Goal: Task Accomplishment & Management: Use online tool/utility

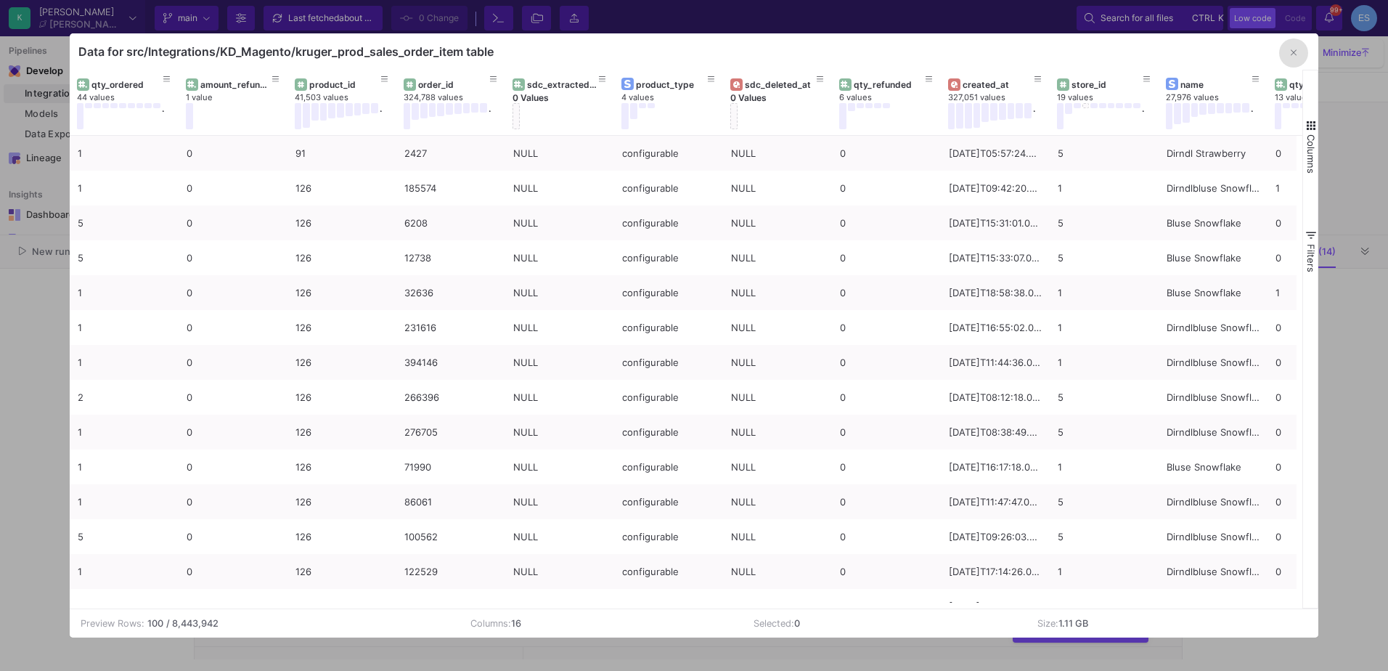
scroll to position [1609, 0]
click at [1292, 56] on icon "button" at bounding box center [1294, 52] width 6 height 9
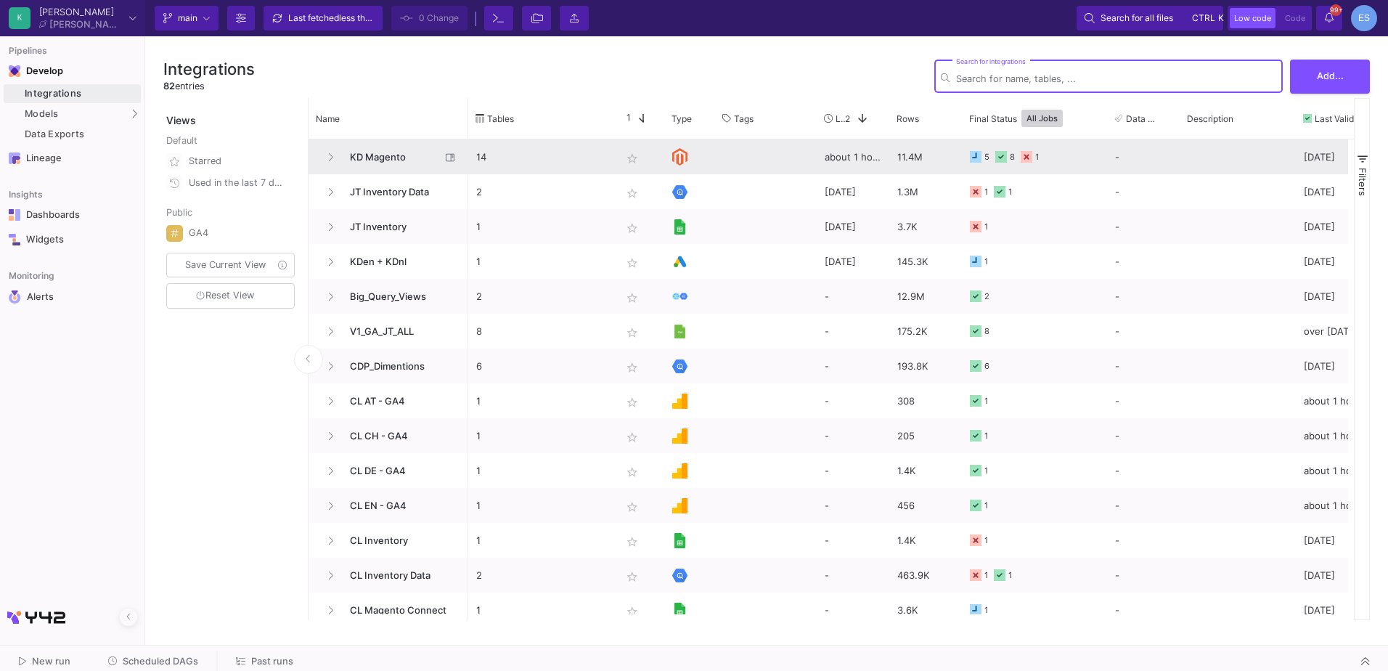
click at [382, 158] on span "KD Magento" at bounding box center [390, 157] width 99 height 34
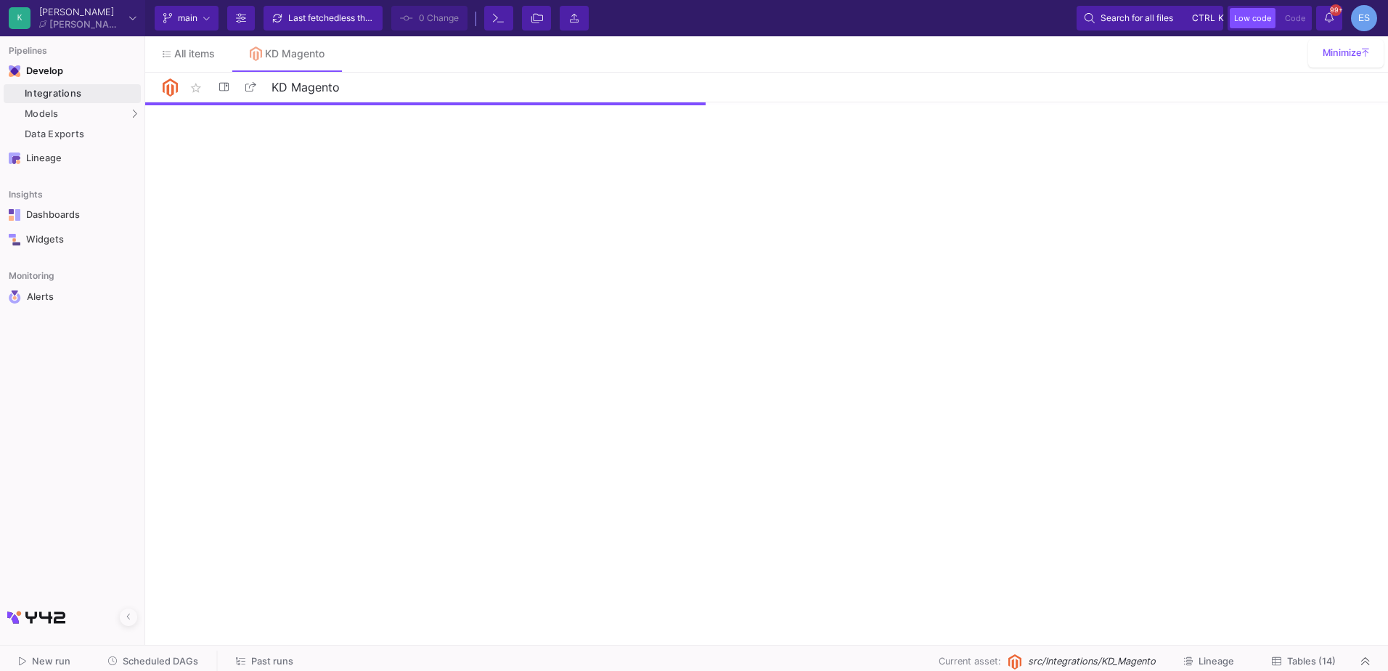
click at [1306, 662] on span "Tables (14)" at bounding box center [1311, 661] width 49 height 11
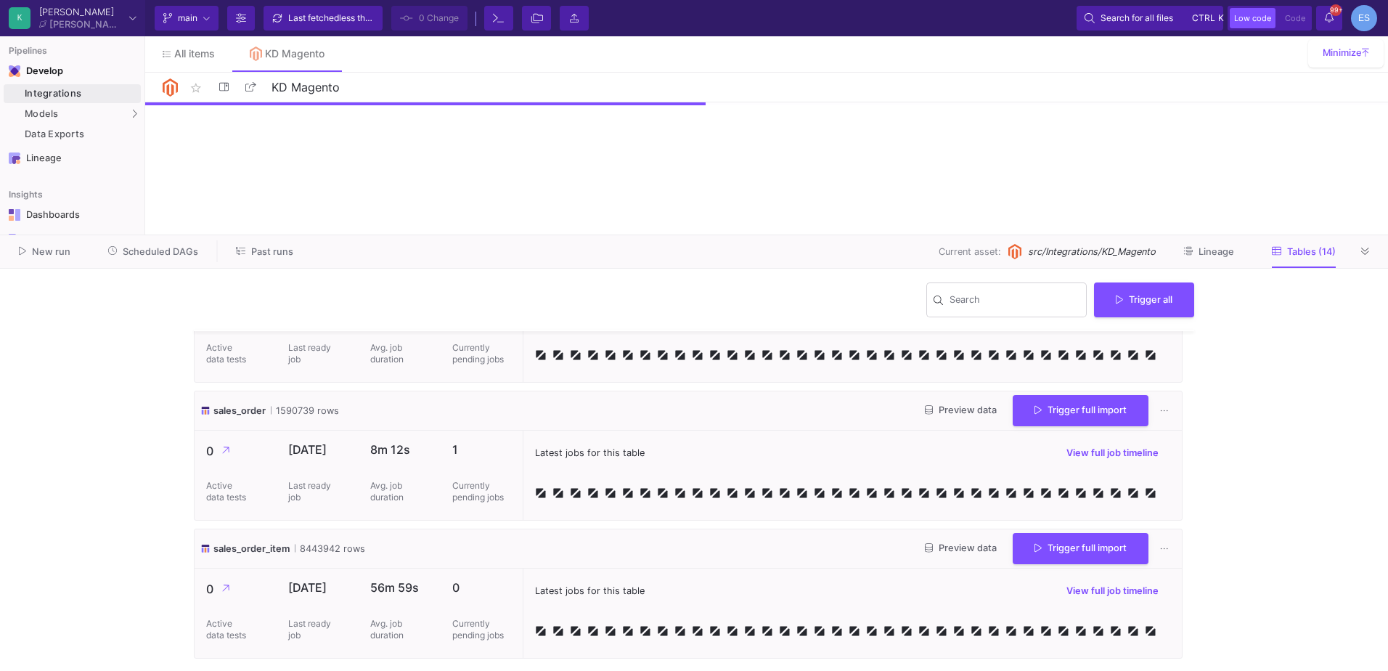
scroll to position [1609, 0]
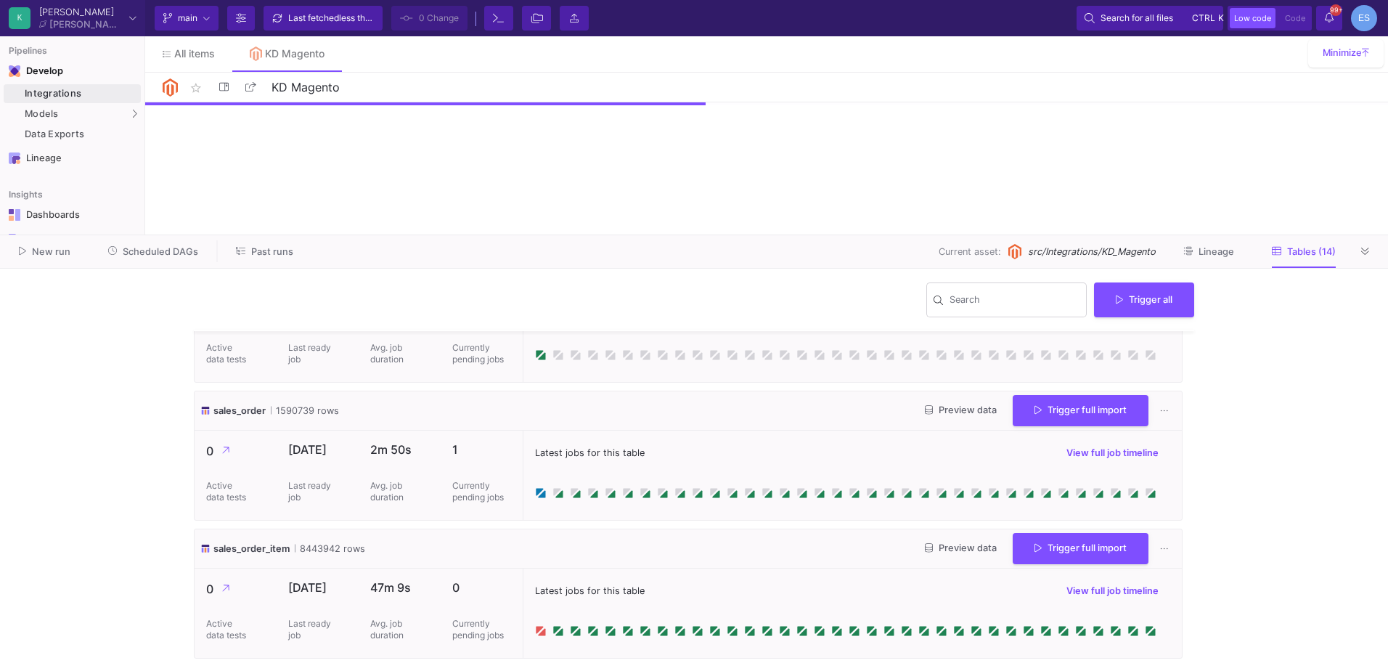
click at [187, 250] on span "Scheduled DAGs" at bounding box center [161, 251] width 76 height 11
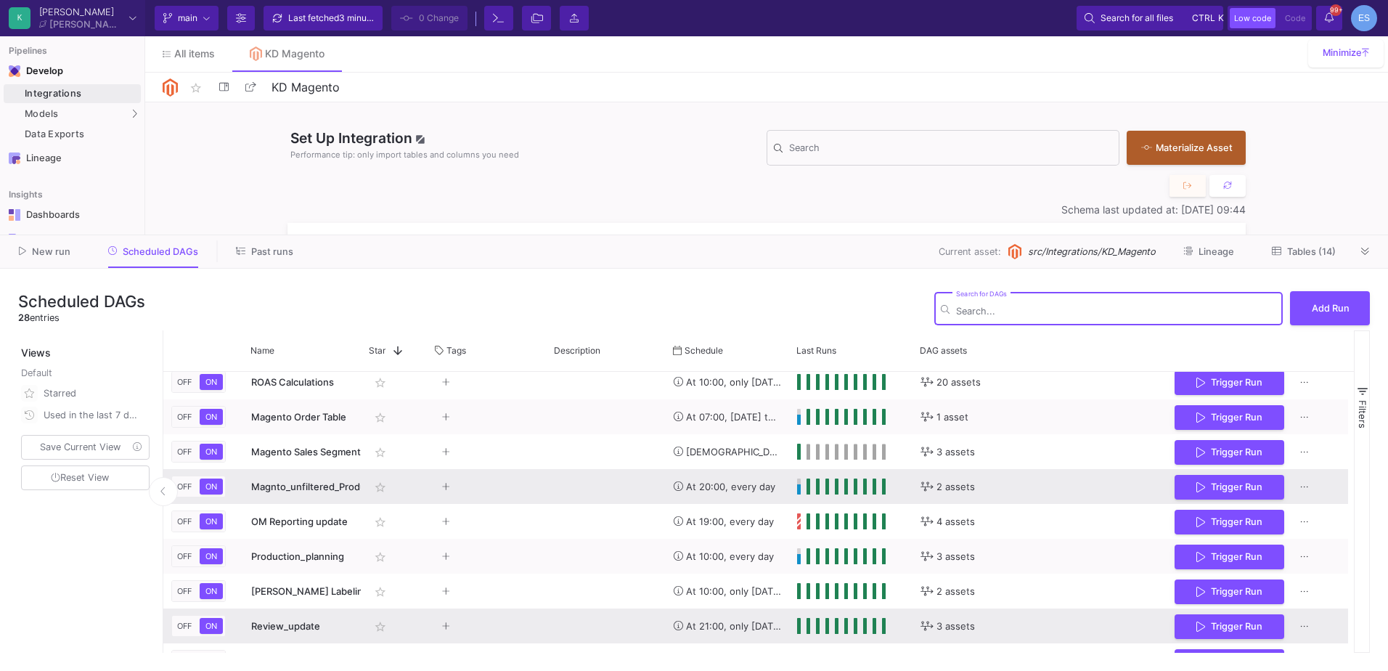
scroll to position [259, 0]
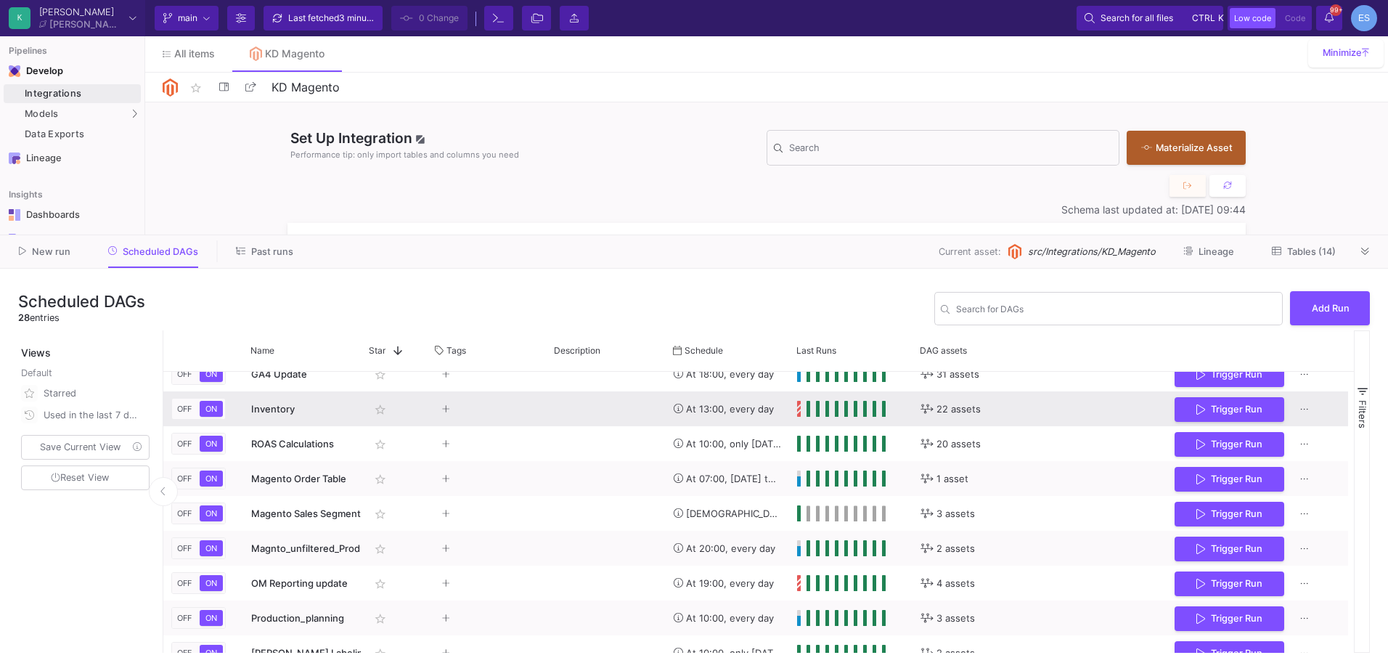
click at [266, 411] on span "Inventory" at bounding box center [273, 409] width 44 height 12
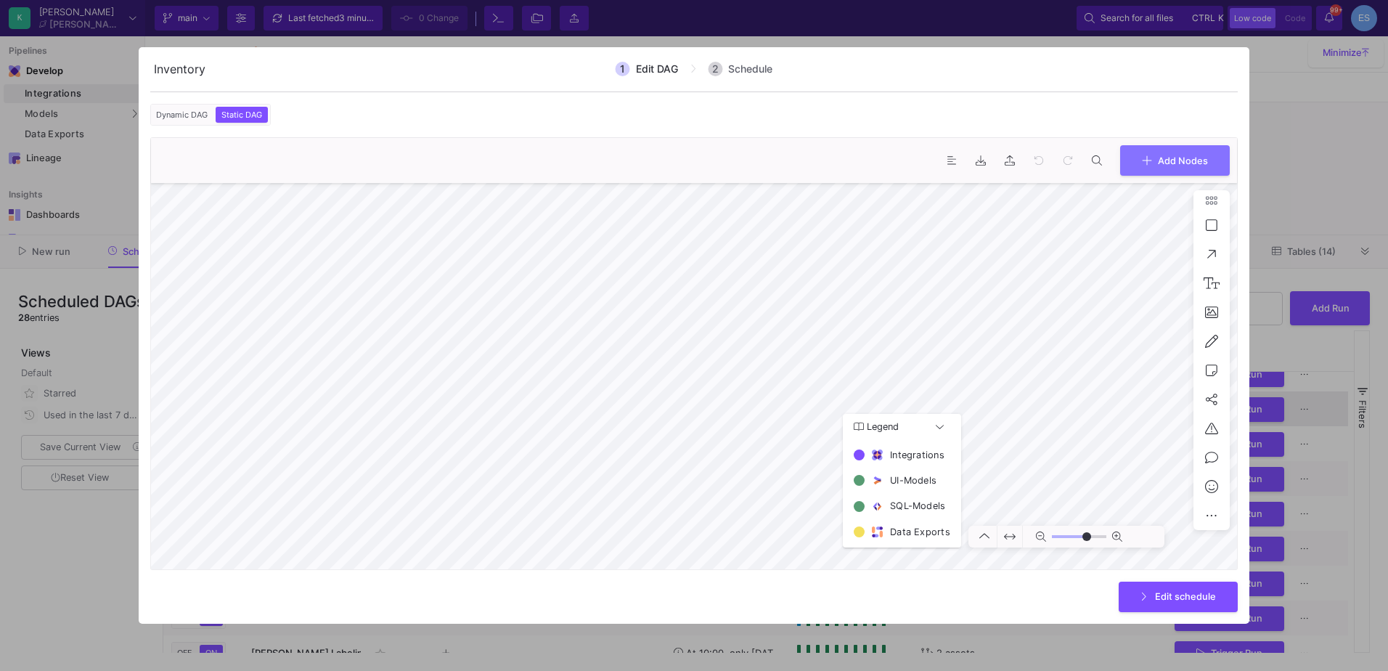
type input "0"
click at [88, 575] on div at bounding box center [694, 335] width 1388 height 671
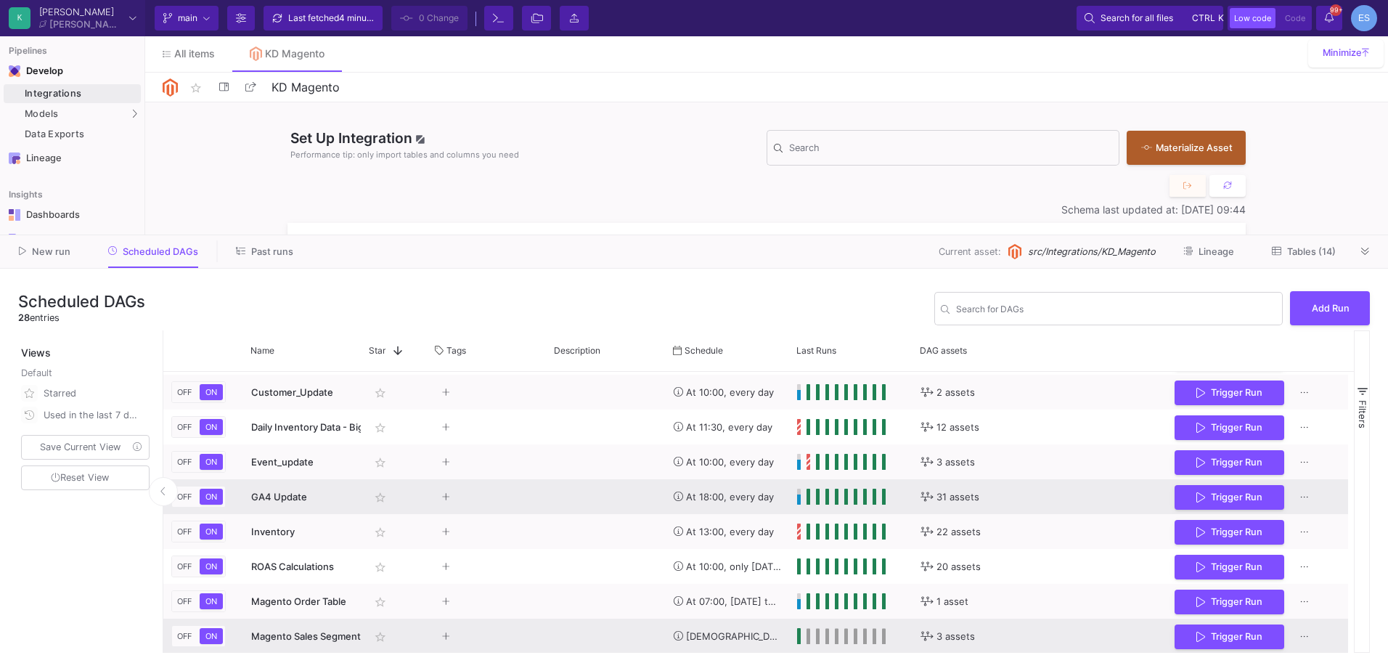
scroll to position [114, 0]
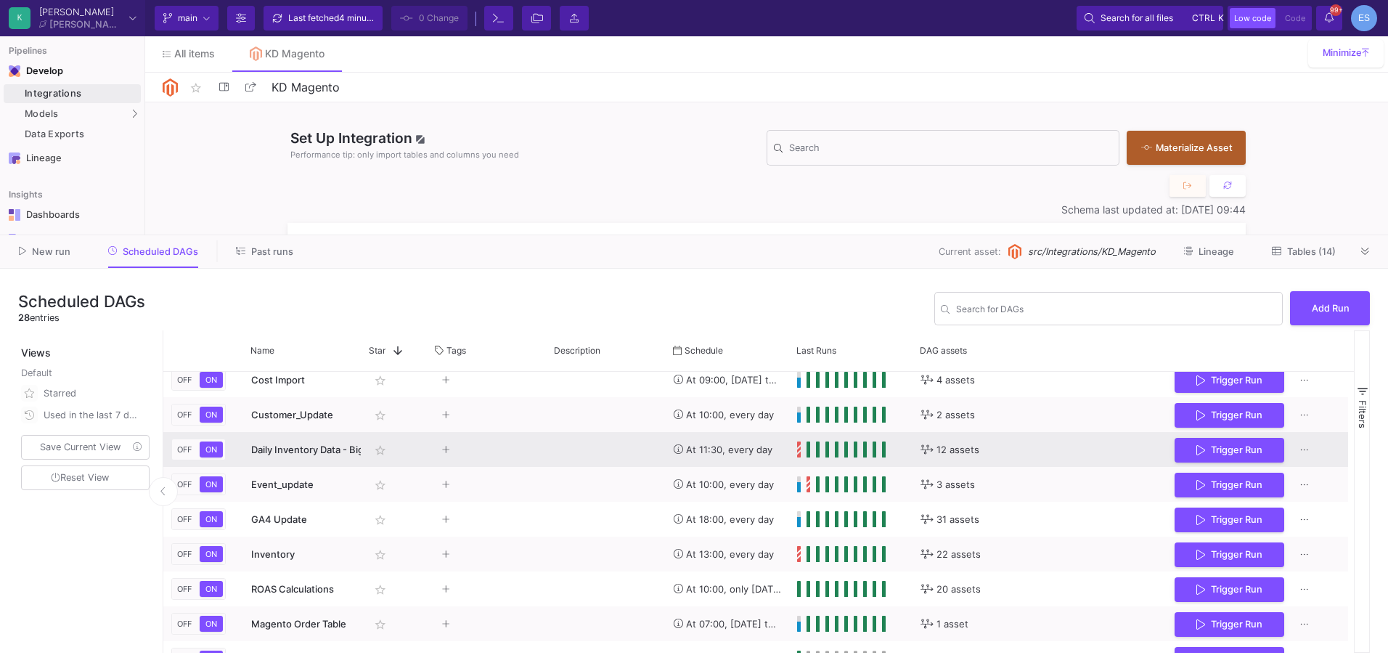
click at [308, 452] on span "Daily Inventory Data - BigQuery" at bounding box center [321, 450] width 140 height 12
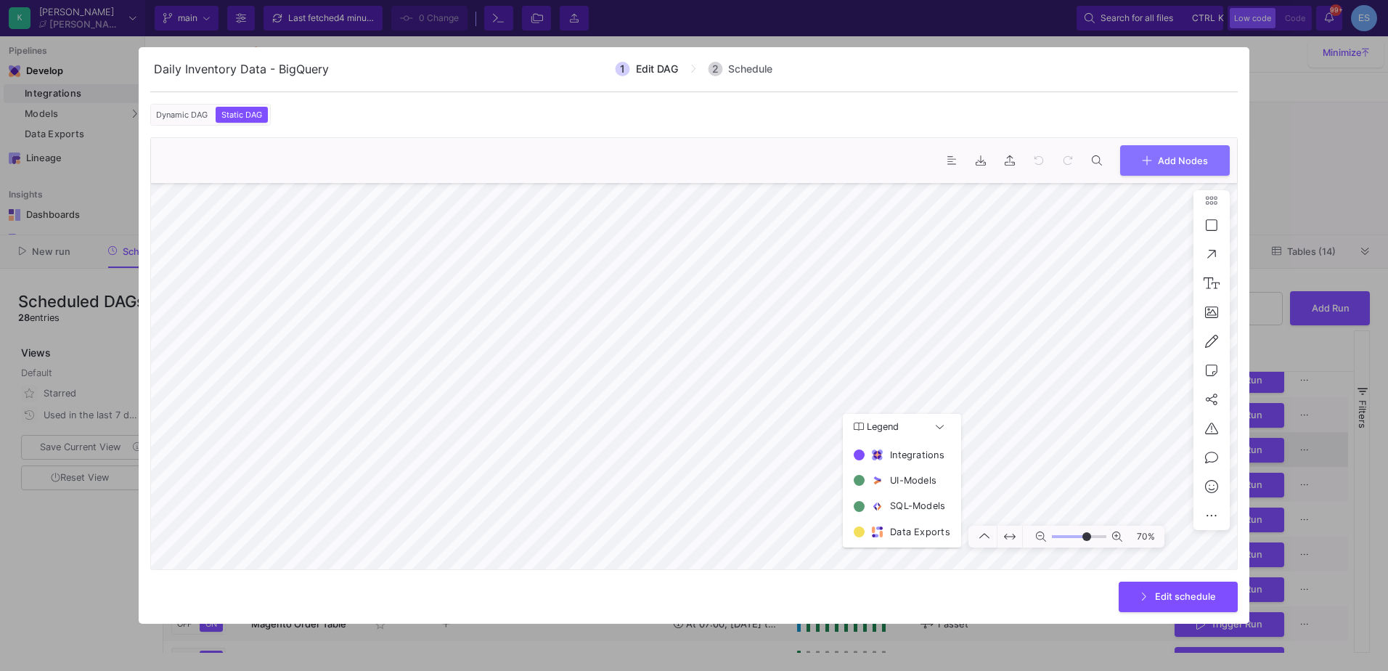
type input "0"
click at [57, 569] on div at bounding box center [694, 335] width 1388 height 671
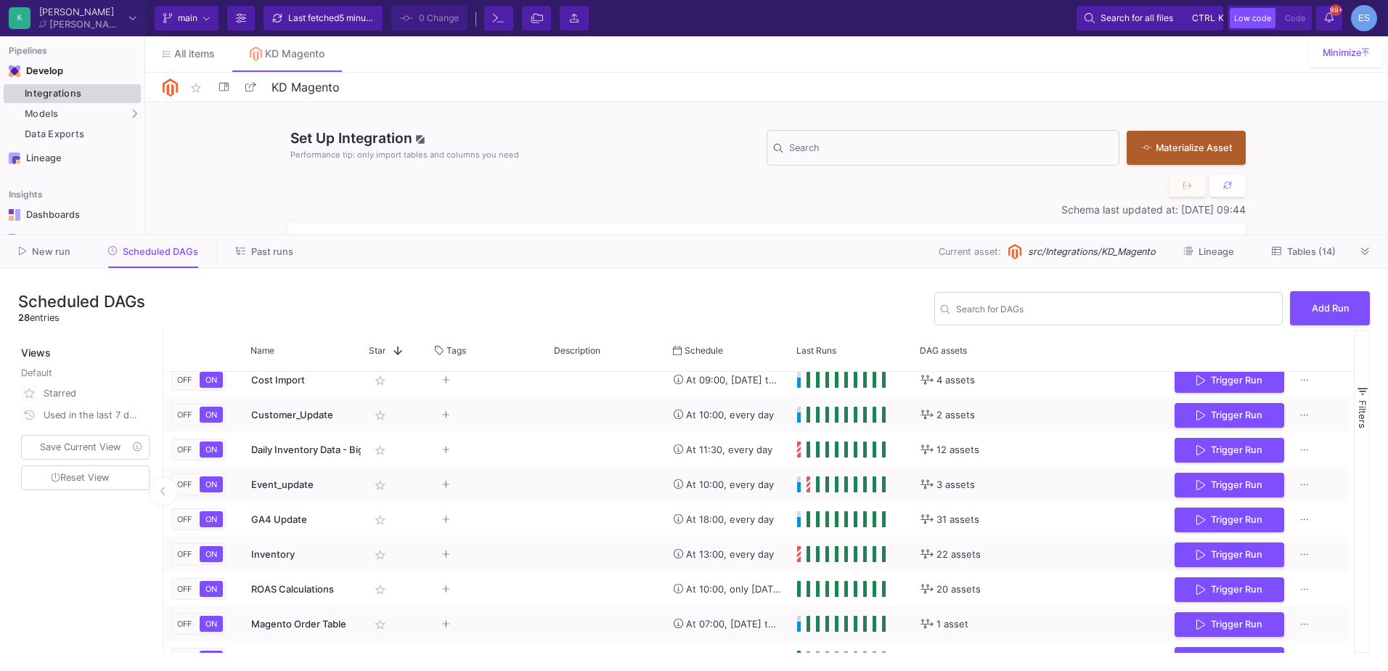
click at [115, 92] on div "Integrations" at bounding box center [81, 94] width 113 height 12
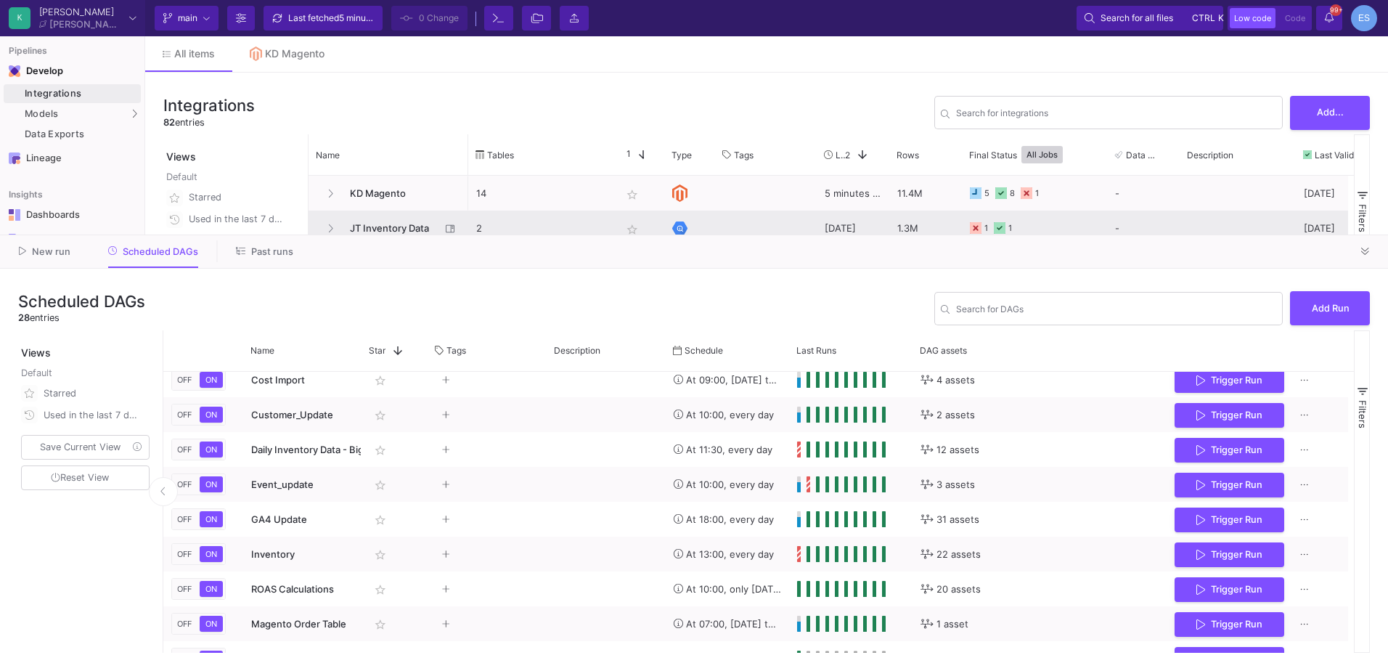
click at [393, 223] on span "JT Inventory Data" at bounding box center [390, 228] width 99 height 34
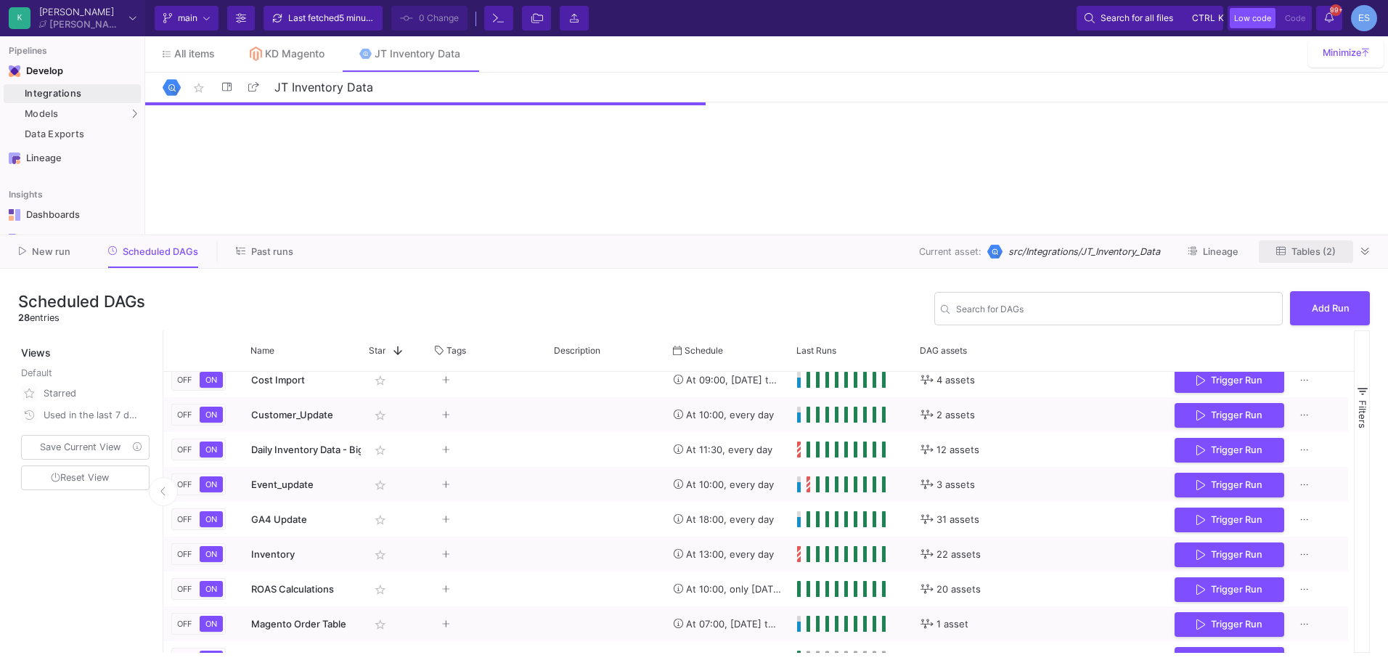
click at [1322, 245] on span "Tables (2)" at bounding box center [1306, 250] width 60 height 11
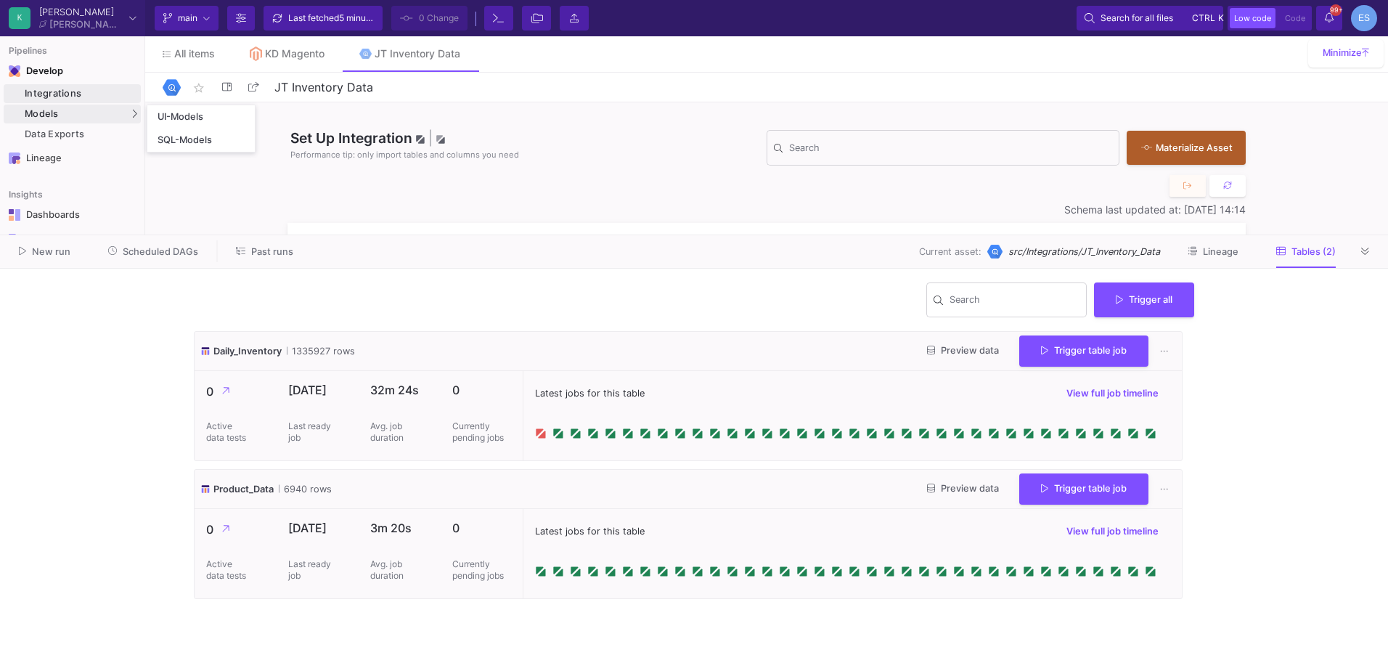
click at [67, 116] on div "Models" at bounding box center [72, 114] width 137 height 19
click at [198, 119] on div "UI-Models" at bounding box center [181, 117] width 47 height 12
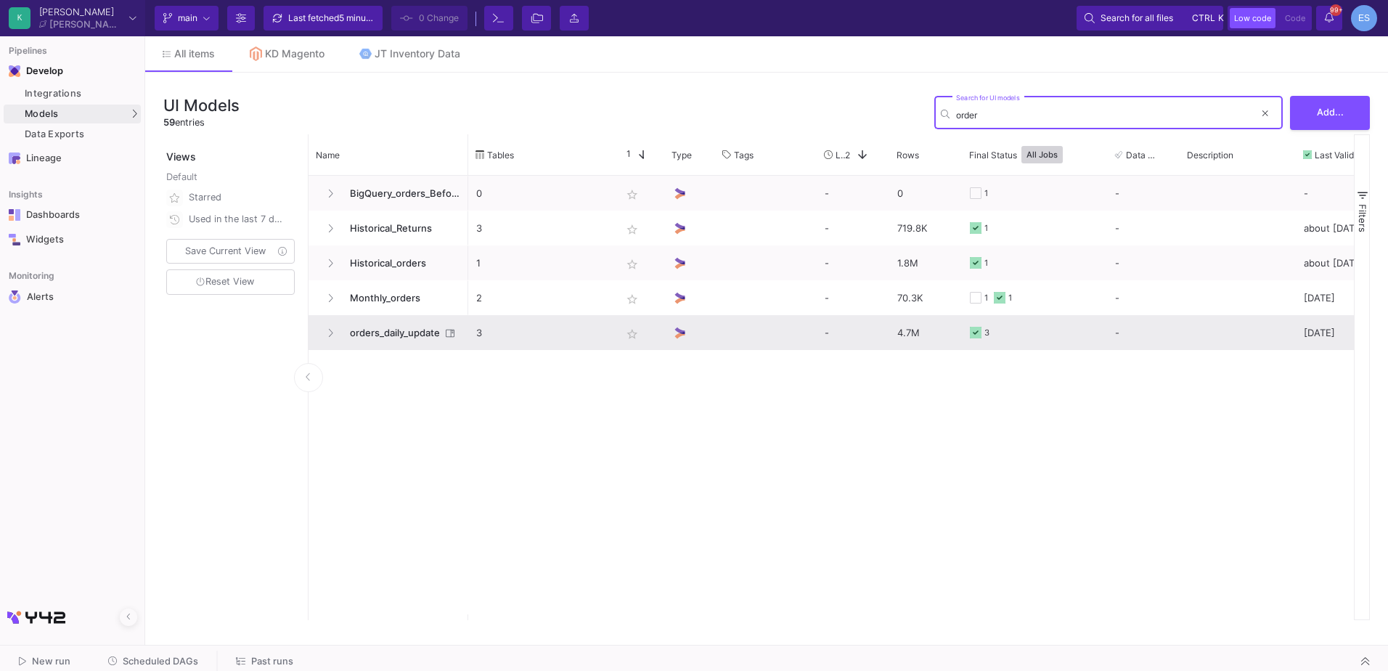
type input "order"
click at [402, 335] on span "orders_daily_update" at bounding box center [390, 333] width 99 height 34
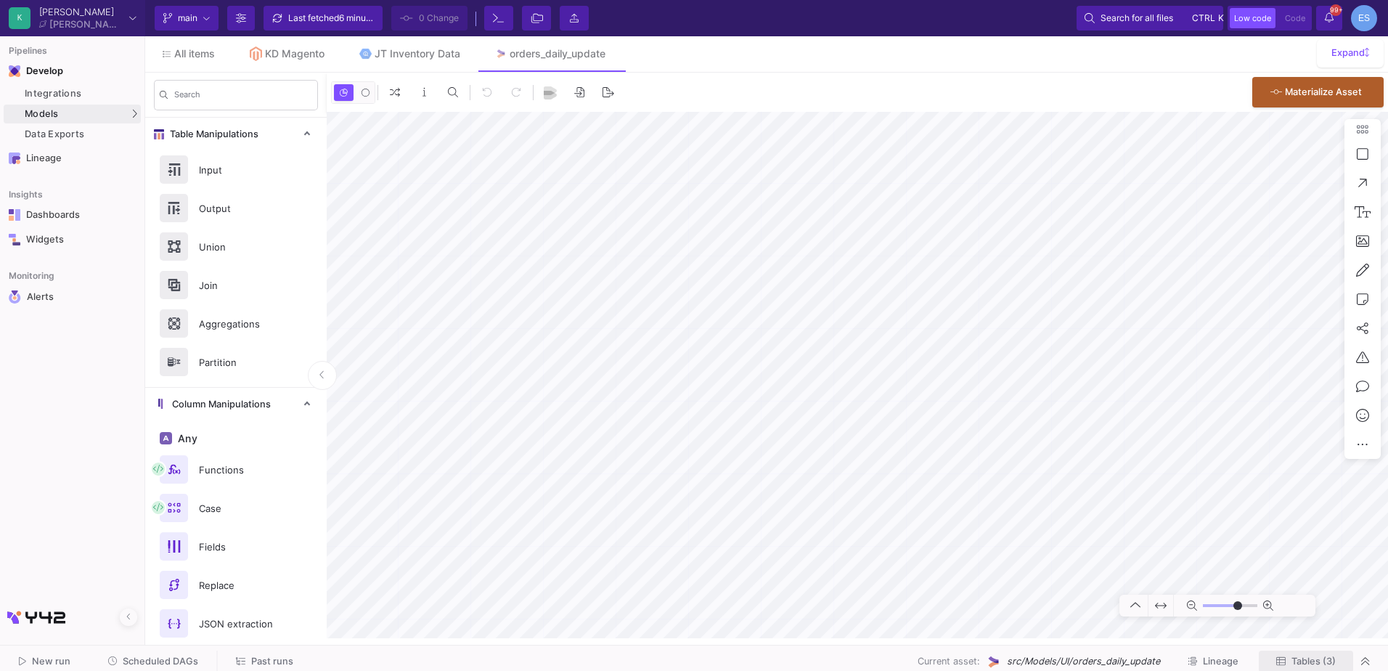
type input "-46"
click at [1295, 662] on span "Tables (3)" at bounding box center [1314, 661] width 44 height 11
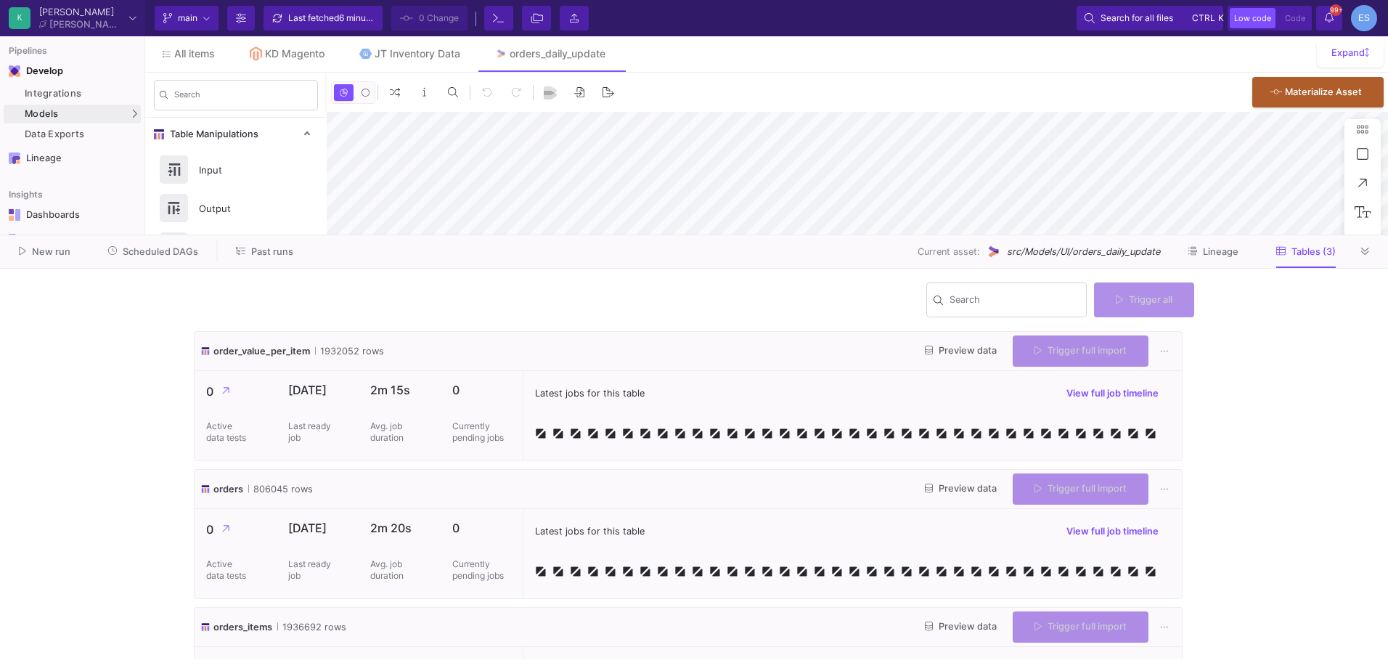
type input "-46"
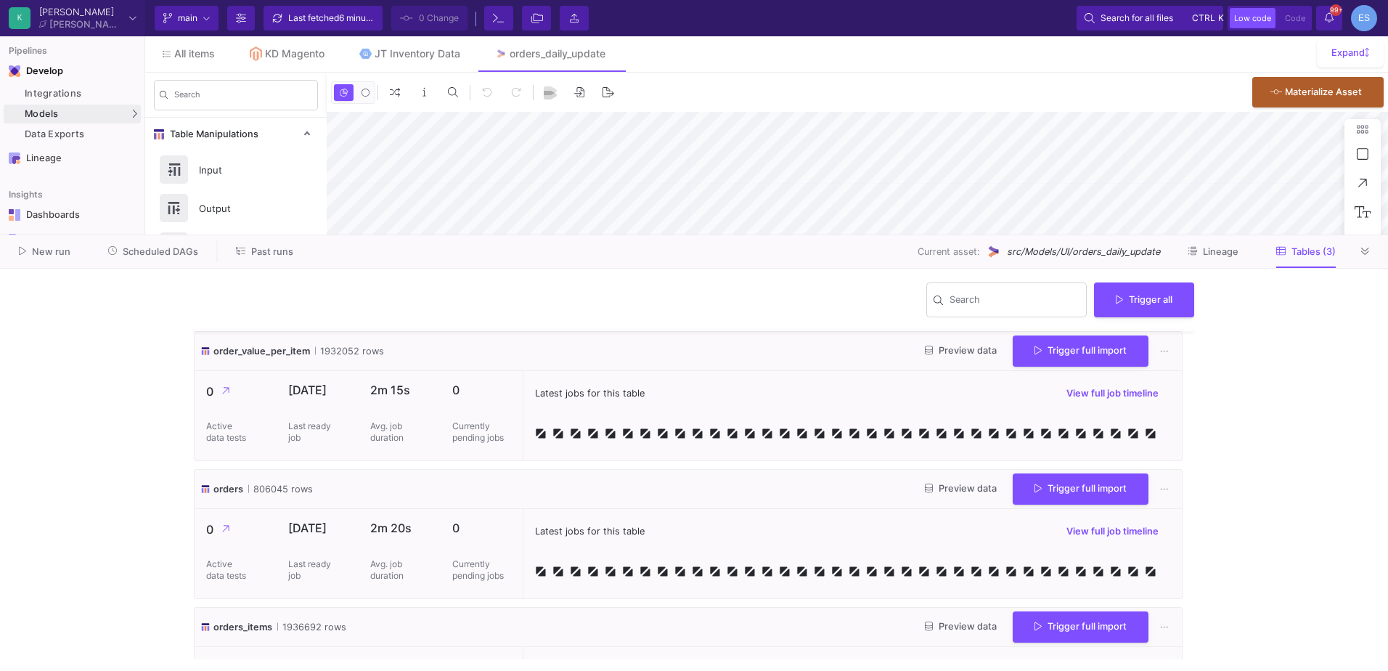
scroll to position [73, 0]
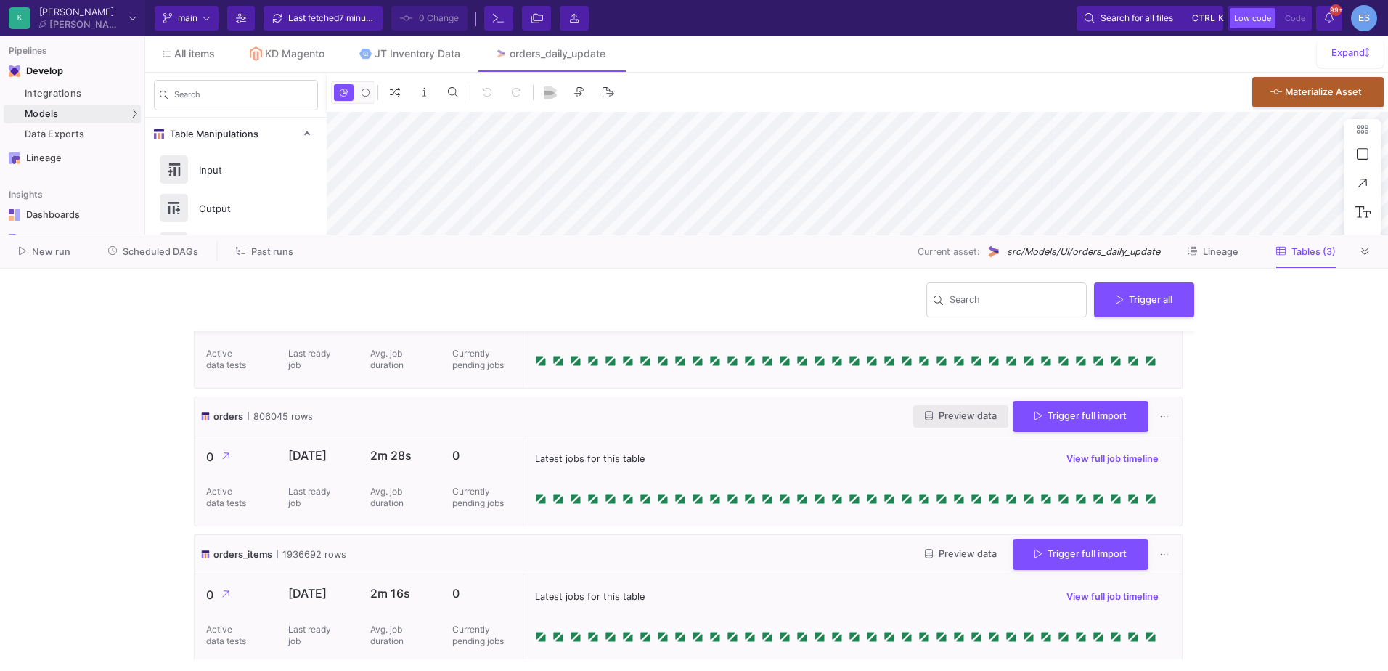
click at [948, 423] on button "Preview data" at bounding box center [960, 416] width 95 height 23
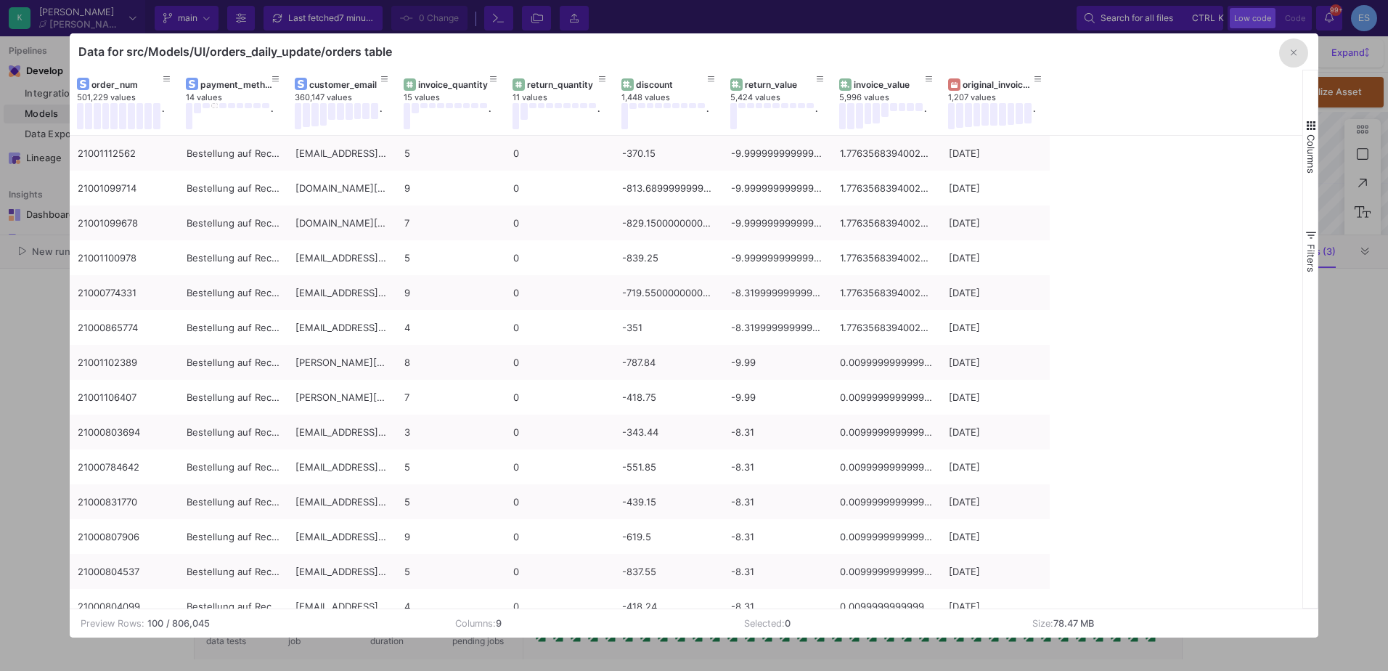
click at [1302, 49] on button "button" at bounding box center [1293, 52] width 29 height 29
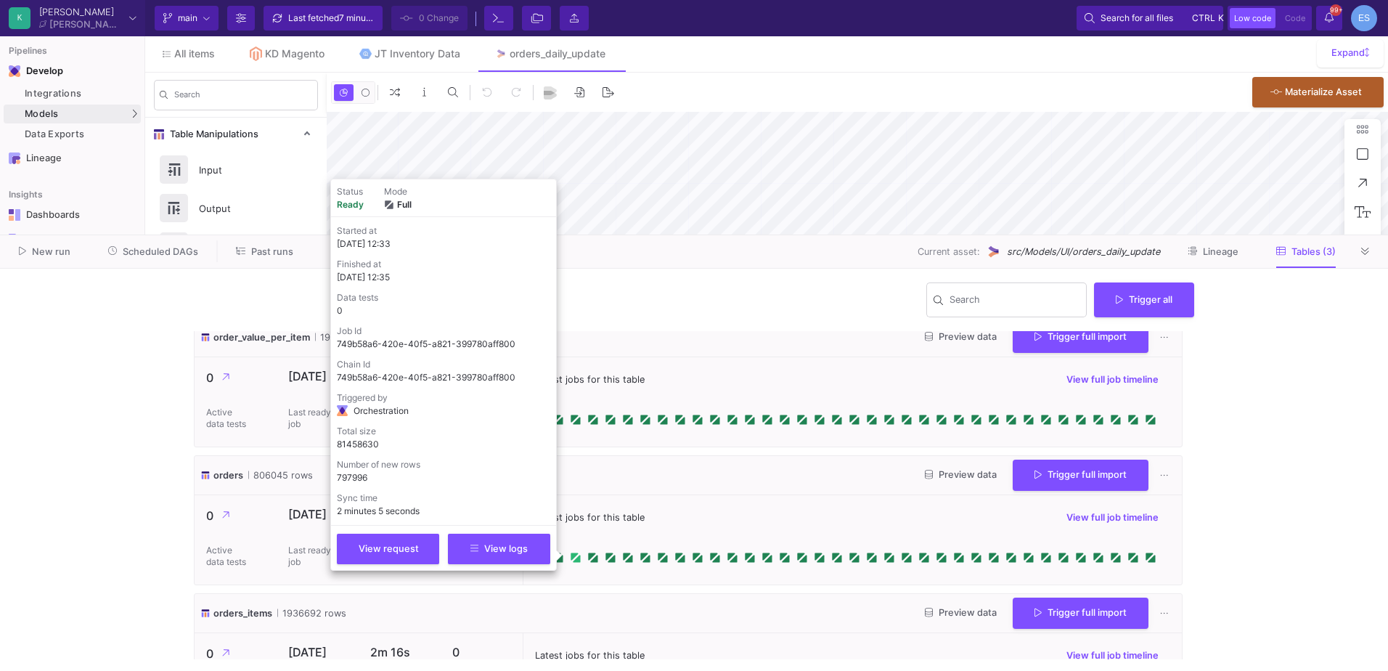
scroll to position [0, 0]
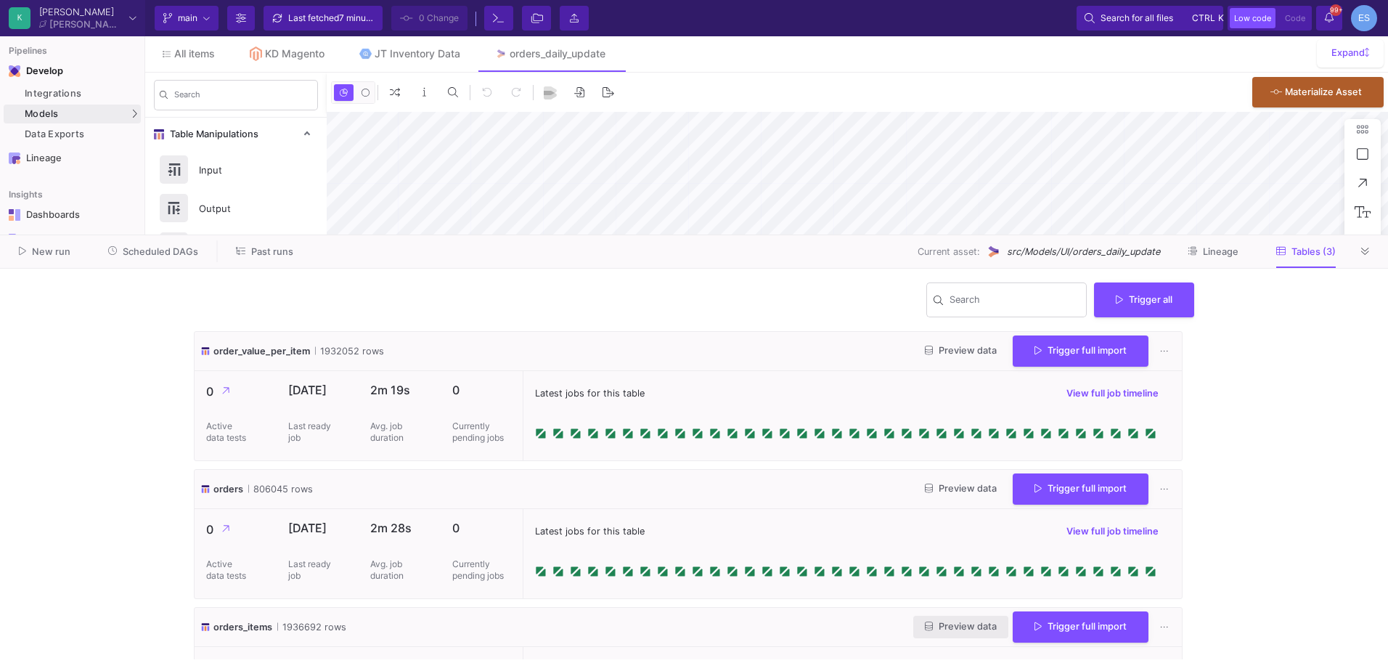
click at [932, 622] on span "Preview data" at bounding box center [961, 626] width 72 height 11
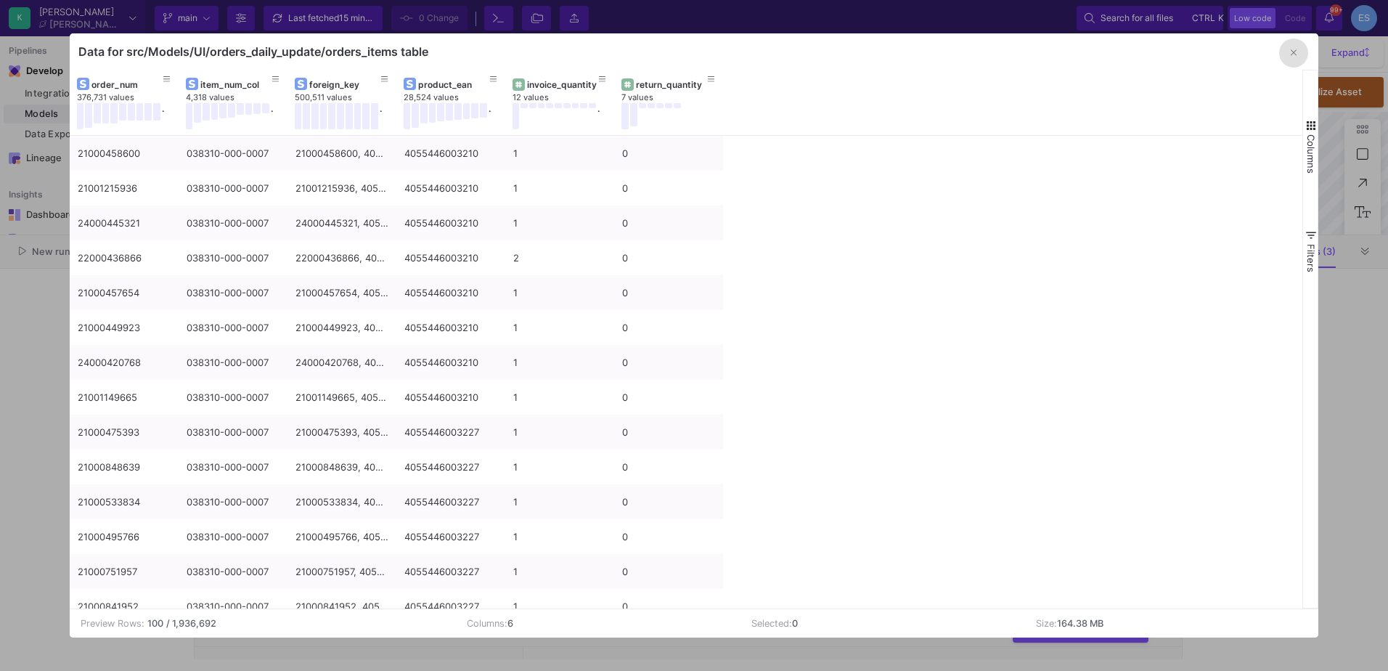
click at [1299, 54] on button "button" at bounding box center [1293, 52] width 29 height 29
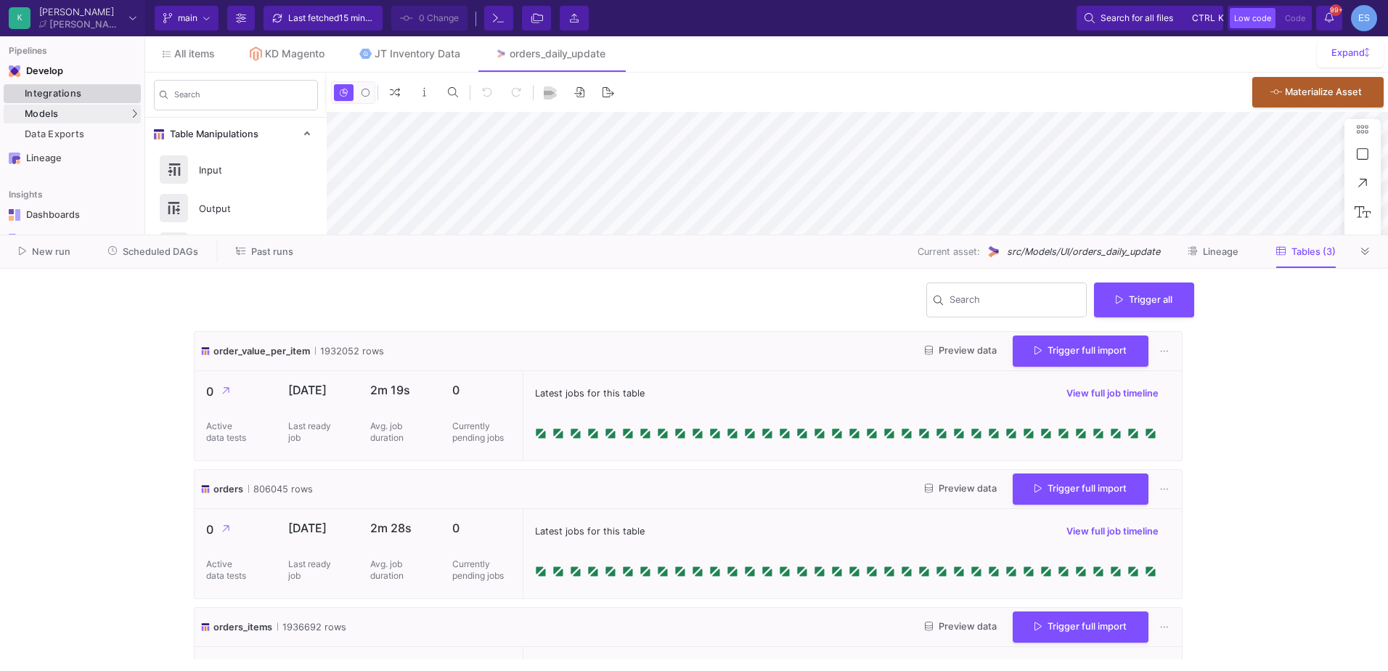
click at [60, 90] on div "Integrations" at bounding box center [81, 94] width 113 height 12
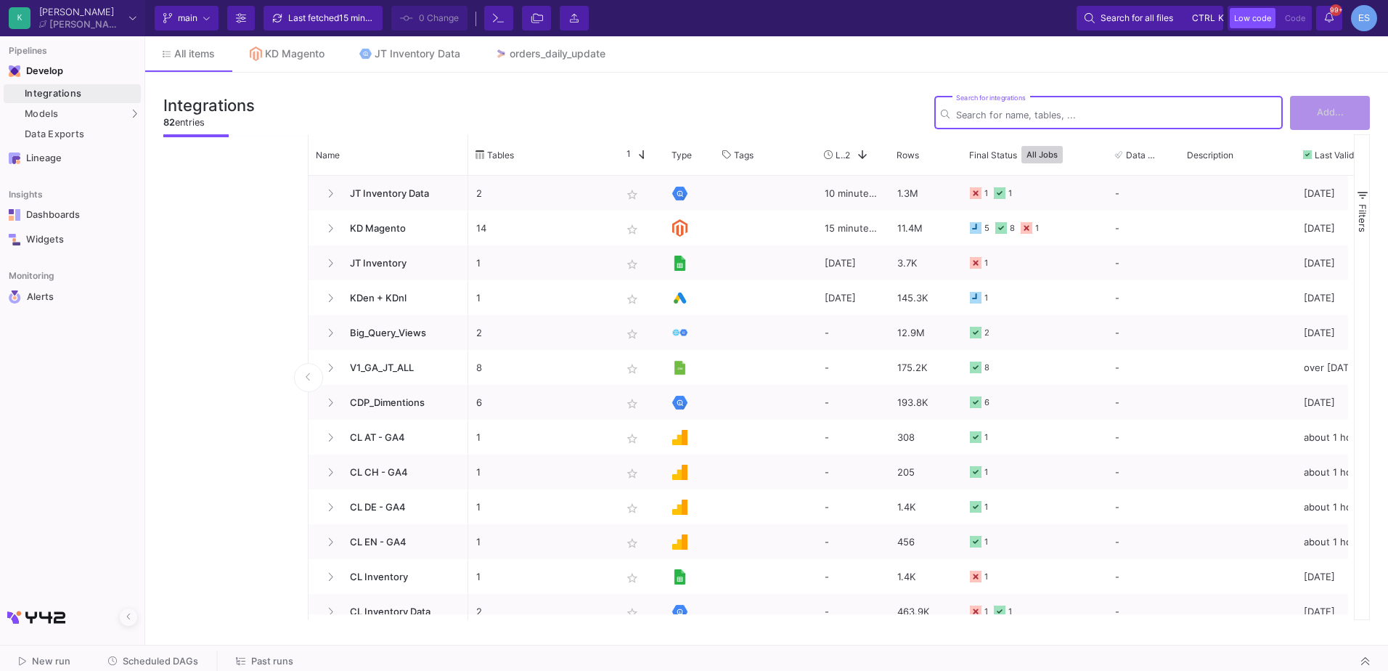
click at [1072, 117] on input "Search for integrations" at bounding box center [1116, 115] width 320 height 11
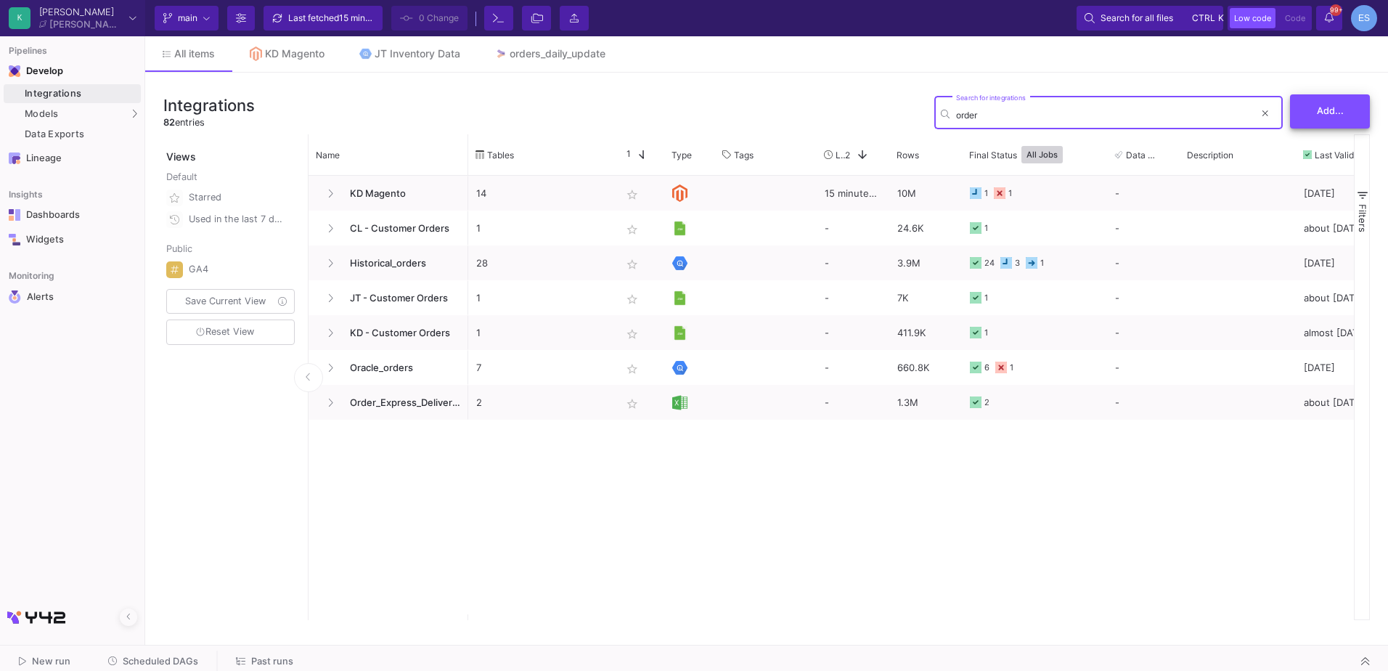
type input "order"
click at [1294, 113] on button "Add..." at bounding box center [1330, 111] width 80 height 34
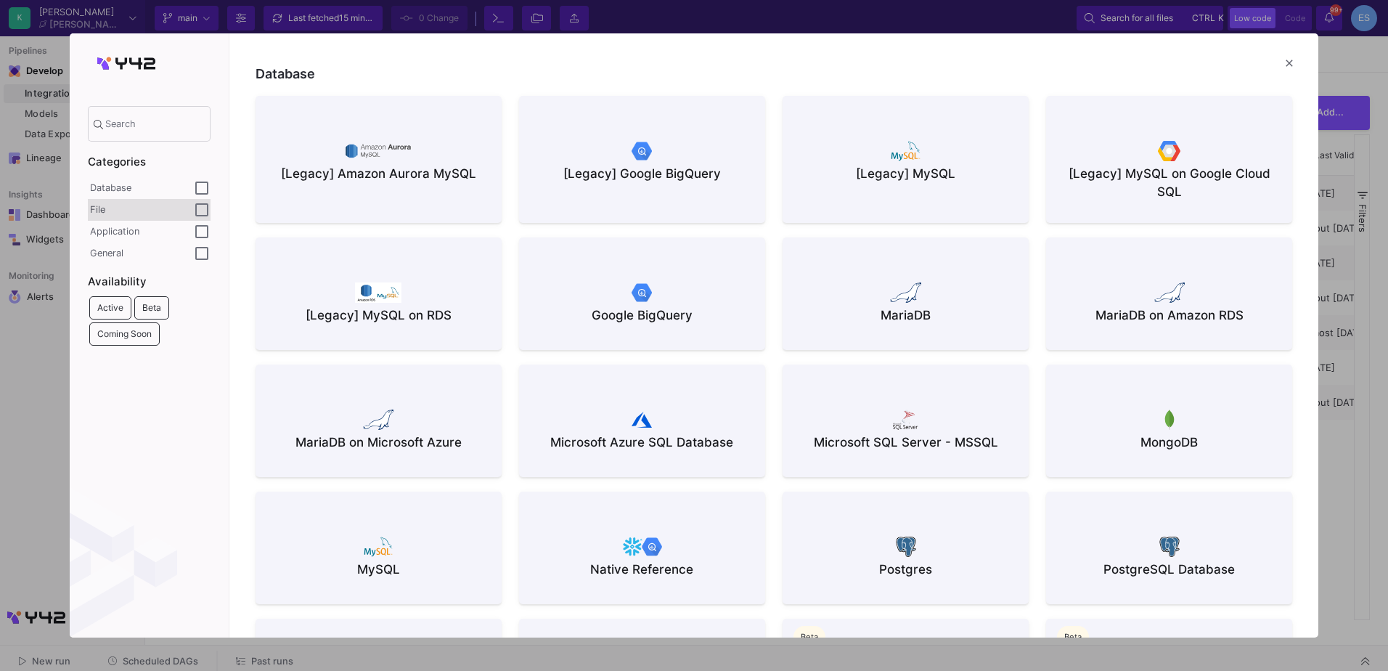
click at [168, 205] on div "File" at bounding box center [142, 210] width 105 height 12
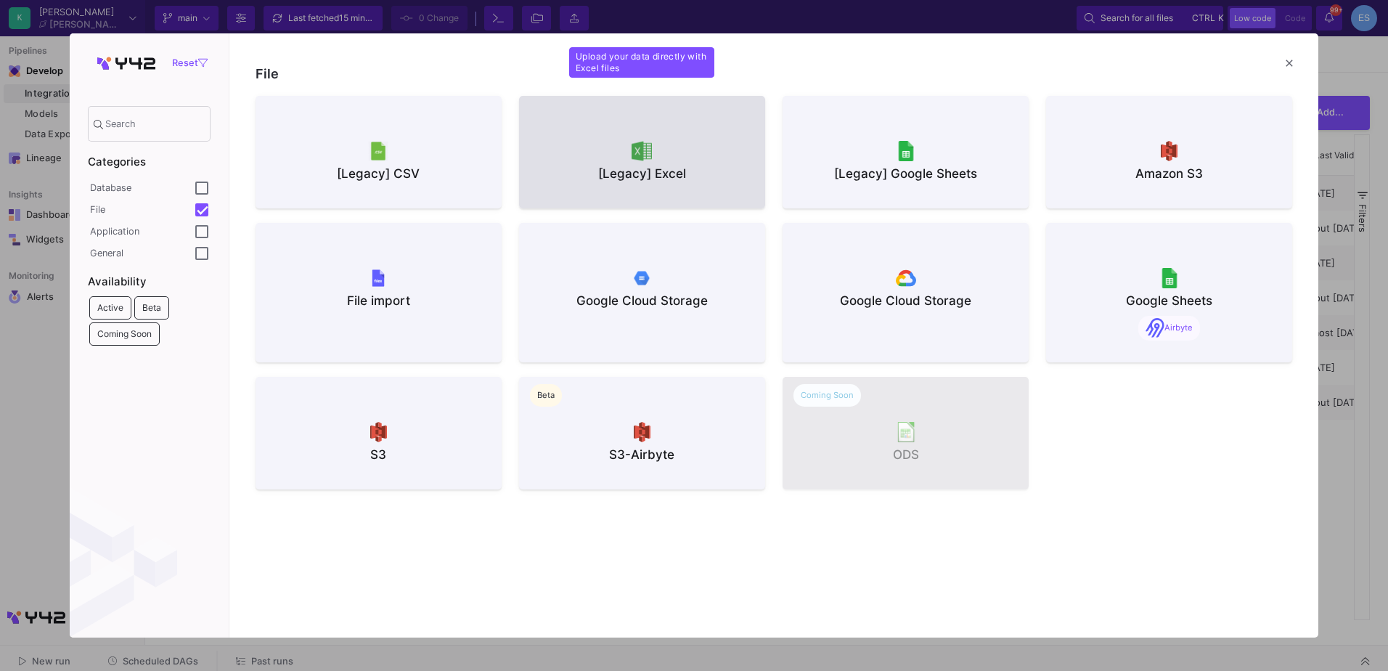
click at [700, 171] on div "[Legacy] Excel" at bounding box center [642, 174] width 223 height 18
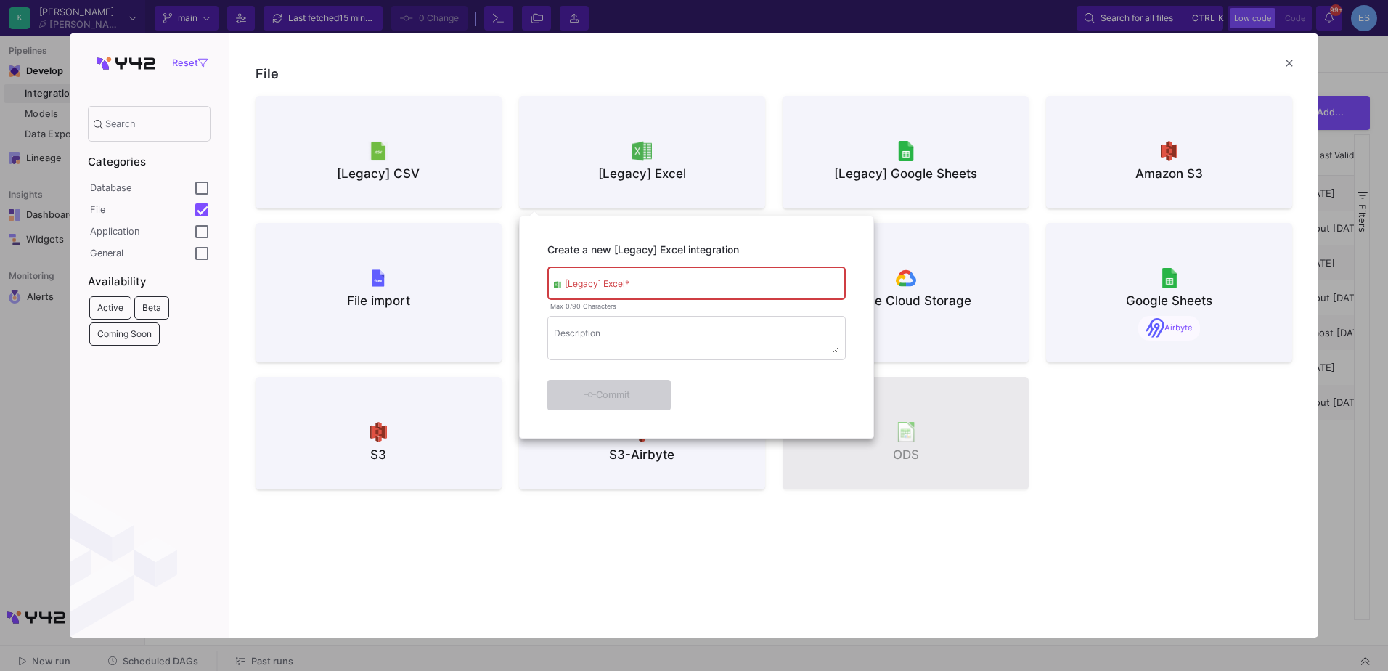
click at [711, 277] on div "[Legacy] Excel *" at bounding box center [702, 282] width 274 height 36
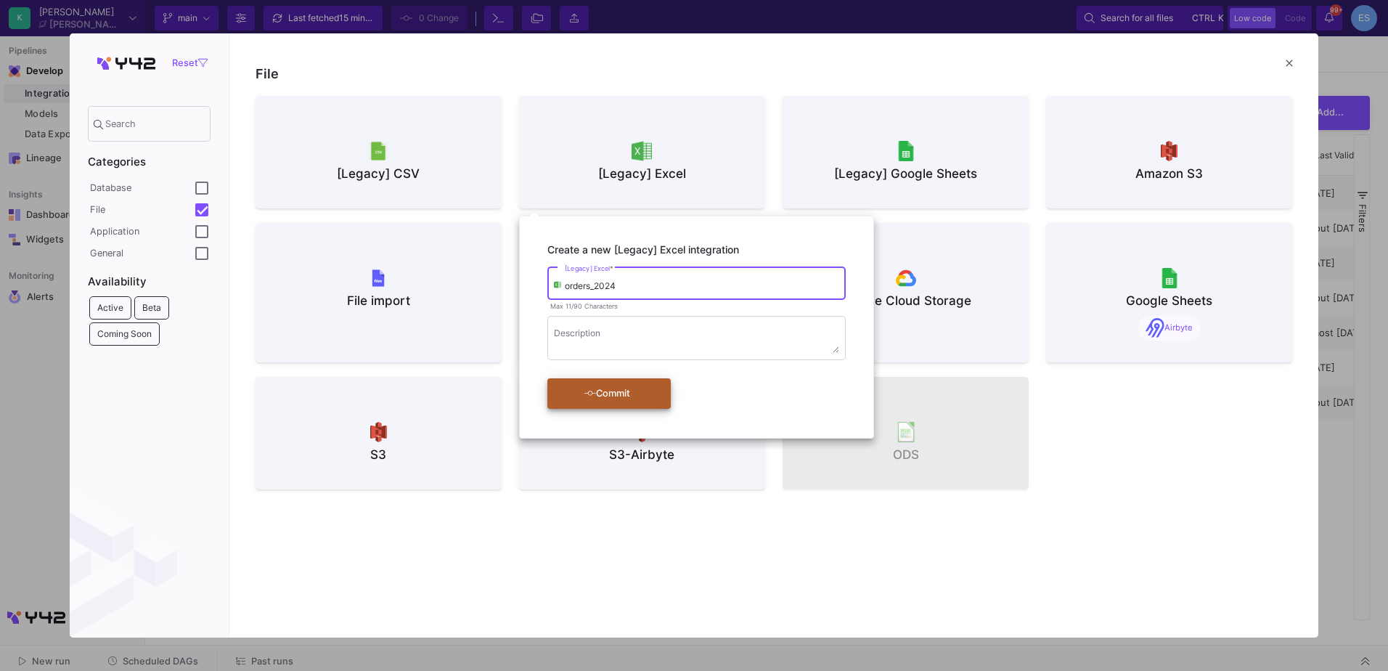
type input "orders_2024"
click at [634, 407] on div "Commit" at bounding box center [607, 393] width 83 height 26
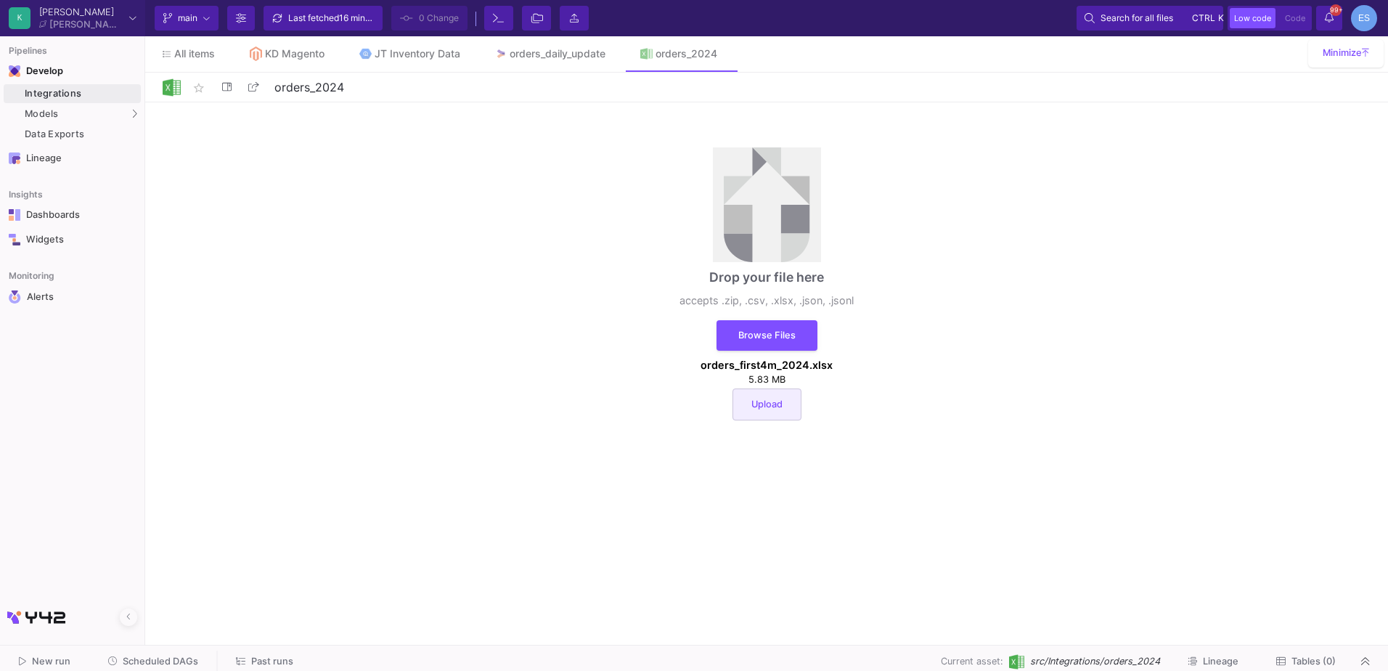
click at [786, 395] on button "Upload" at bounding box center [767, 404] width 69 height 32
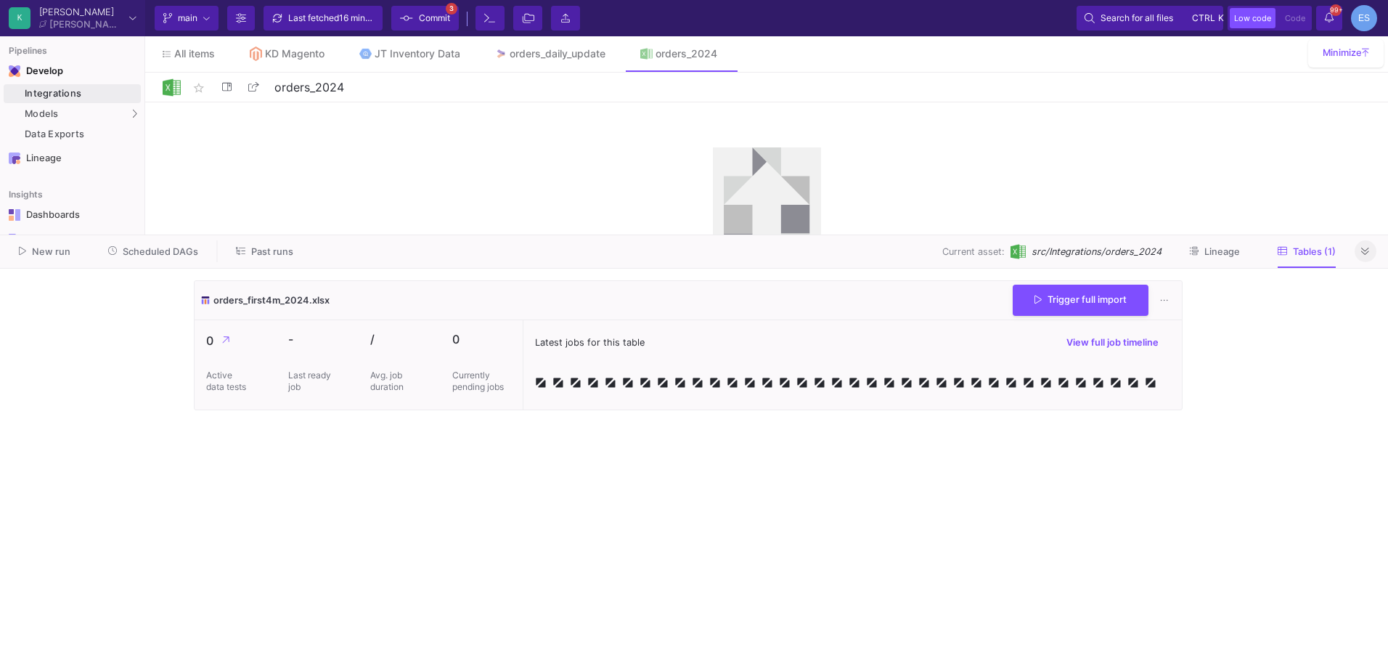
click at [1364, 254] on icon at bounding box center [1365, 251] width 8 height 9
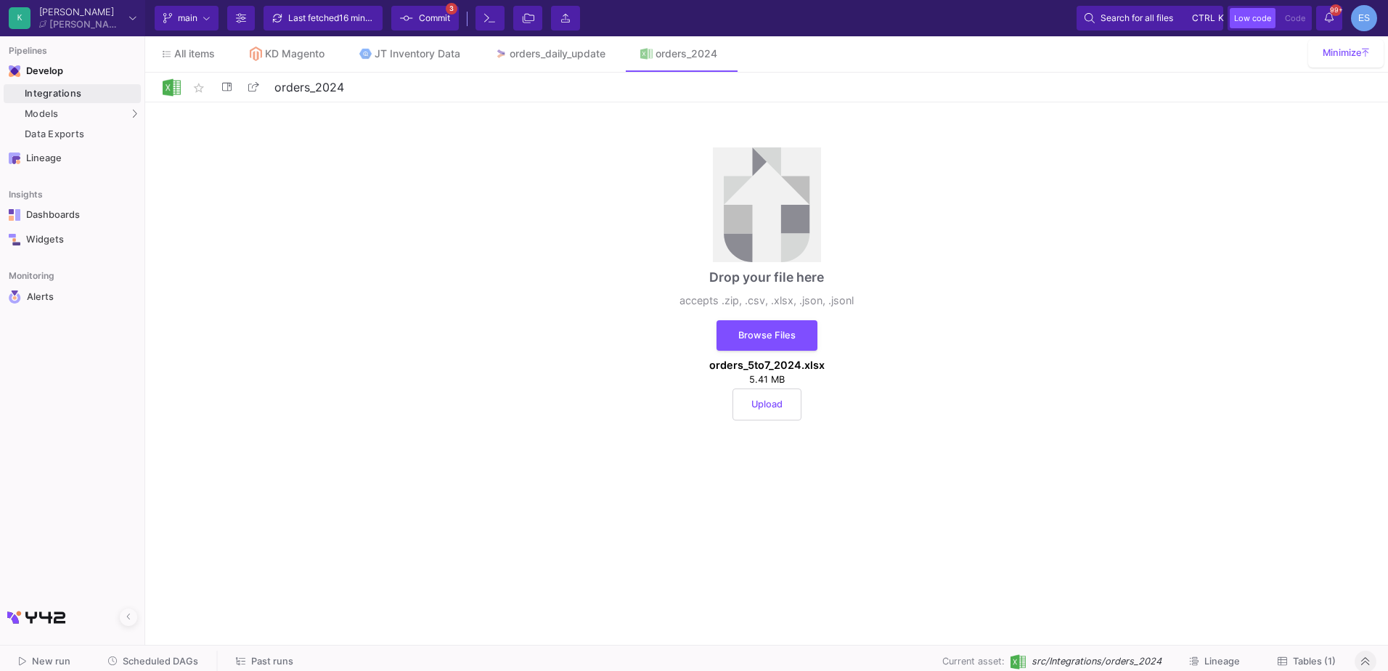
click at [775, 396] on button "Upload" at bounding box center [767, 404] width 69 height 32
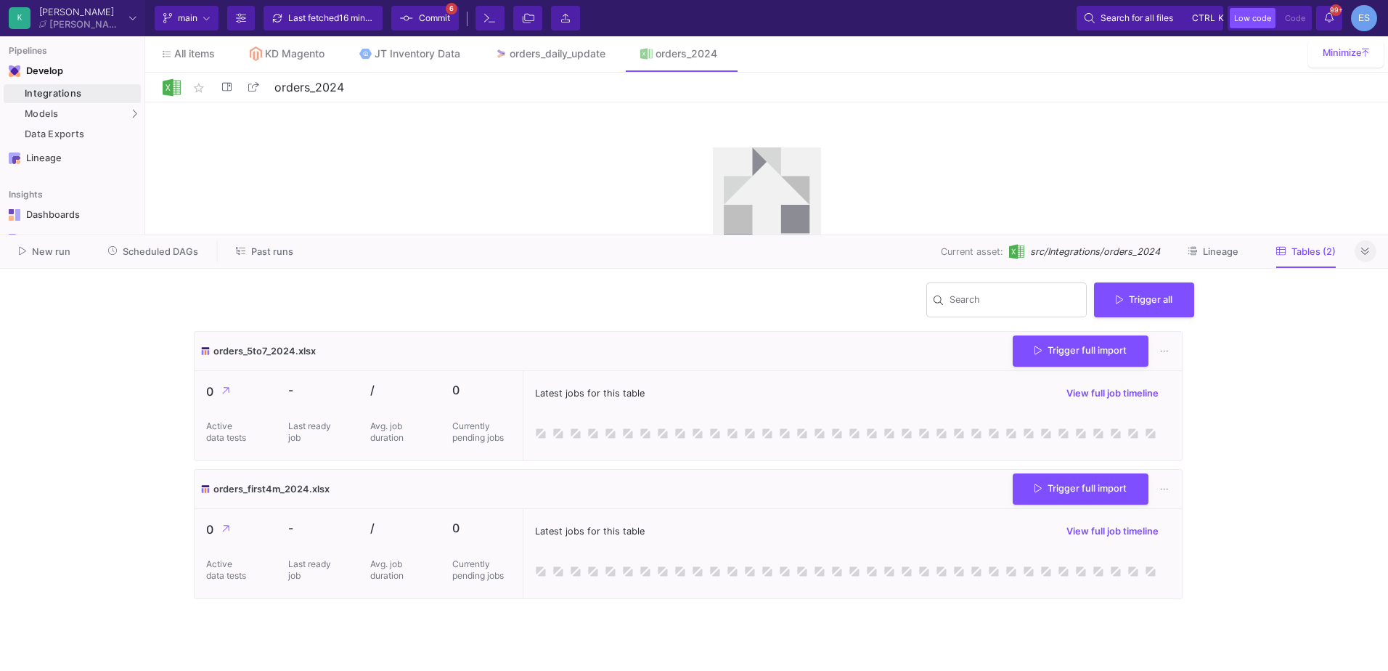
click at [1364, 250] on icon at bounding box center [1365, 251] width 8 height 7
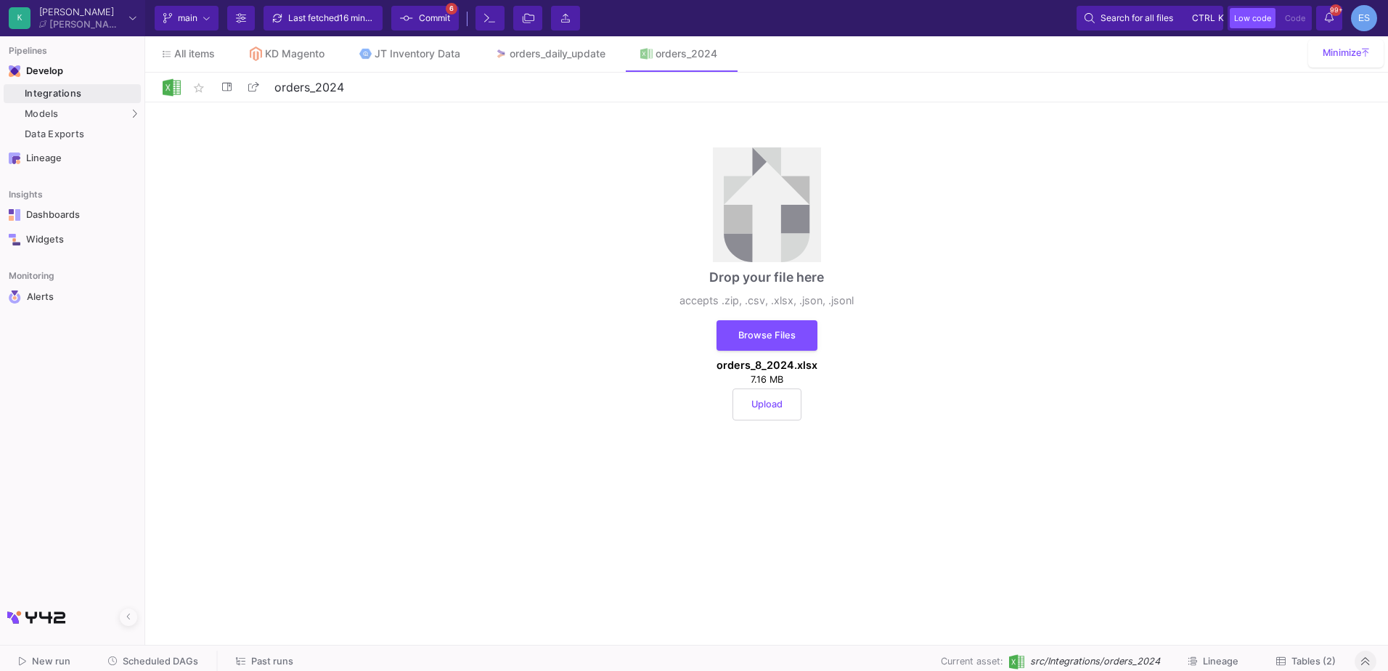
click at [780, 415] on button "Upload" at bounding box center [767, 404] width 69 height 32
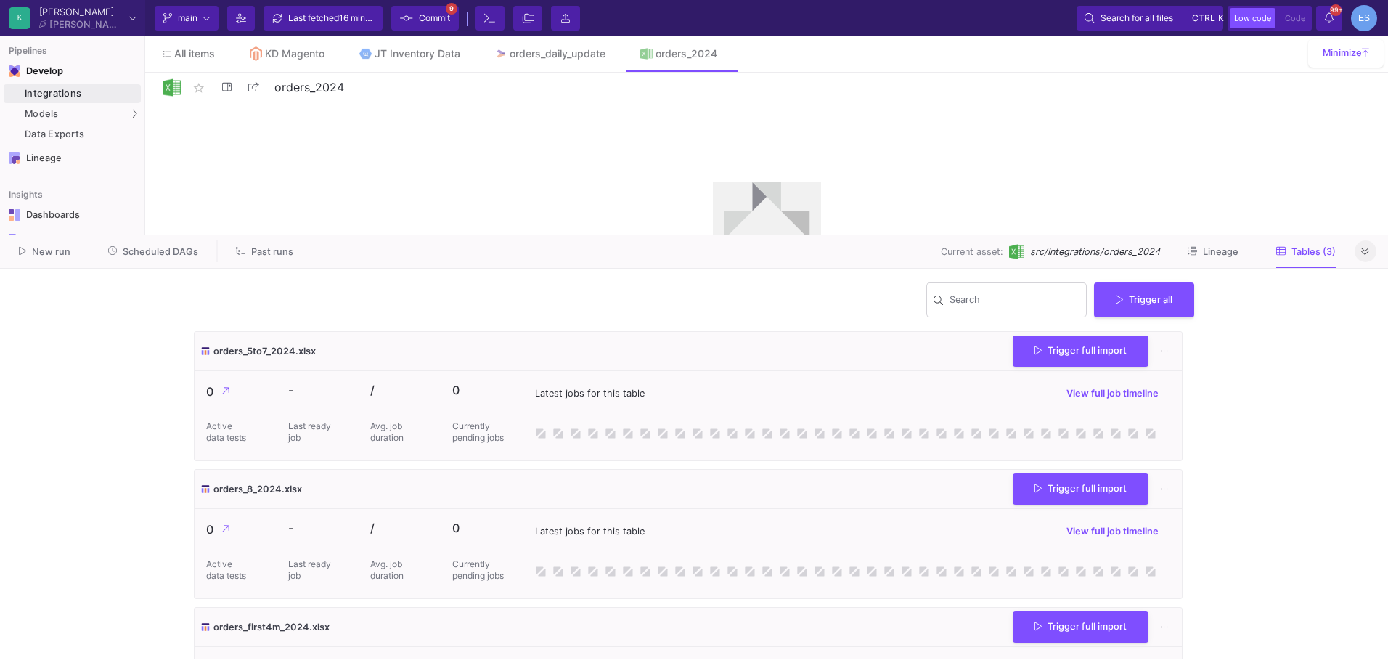
click at [442, 21] on span "Commit" at bounding box center [434, 18] width 31 height 22
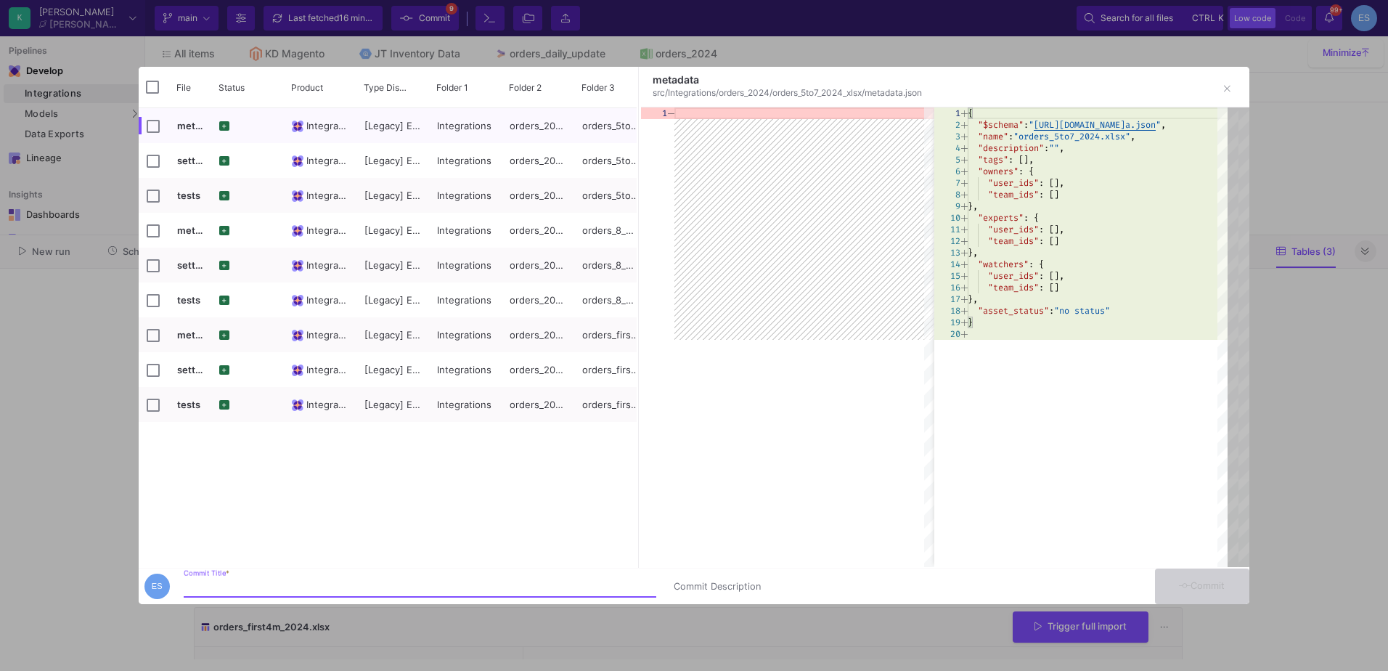
click at [226, 583] on input "Commit Title *" at bounding box center [420, 587] width 473 height 12
type input "uploading data"
click at [1226, 579] on button "Commit" at bounding box center [1202, 586] width 94 height 36
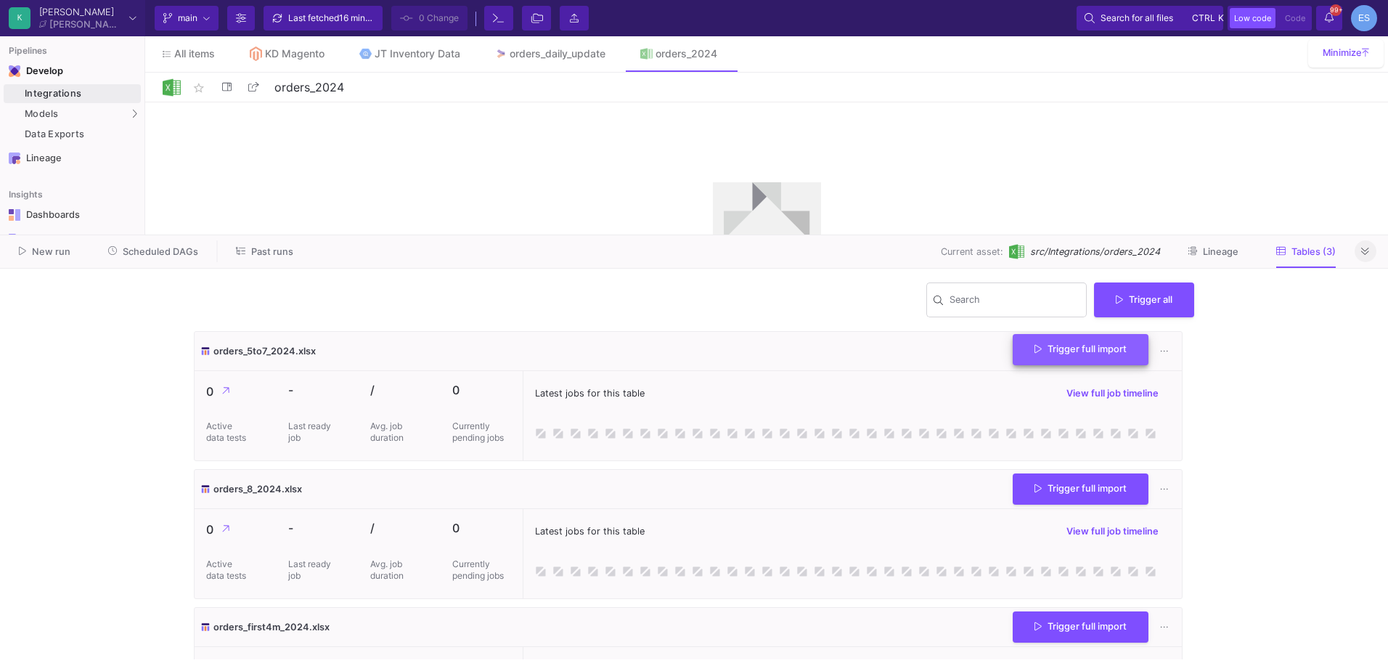
click at [1088, 357] on button "Trigger full import" at bounding box center [1081, 349] width 136 height 31
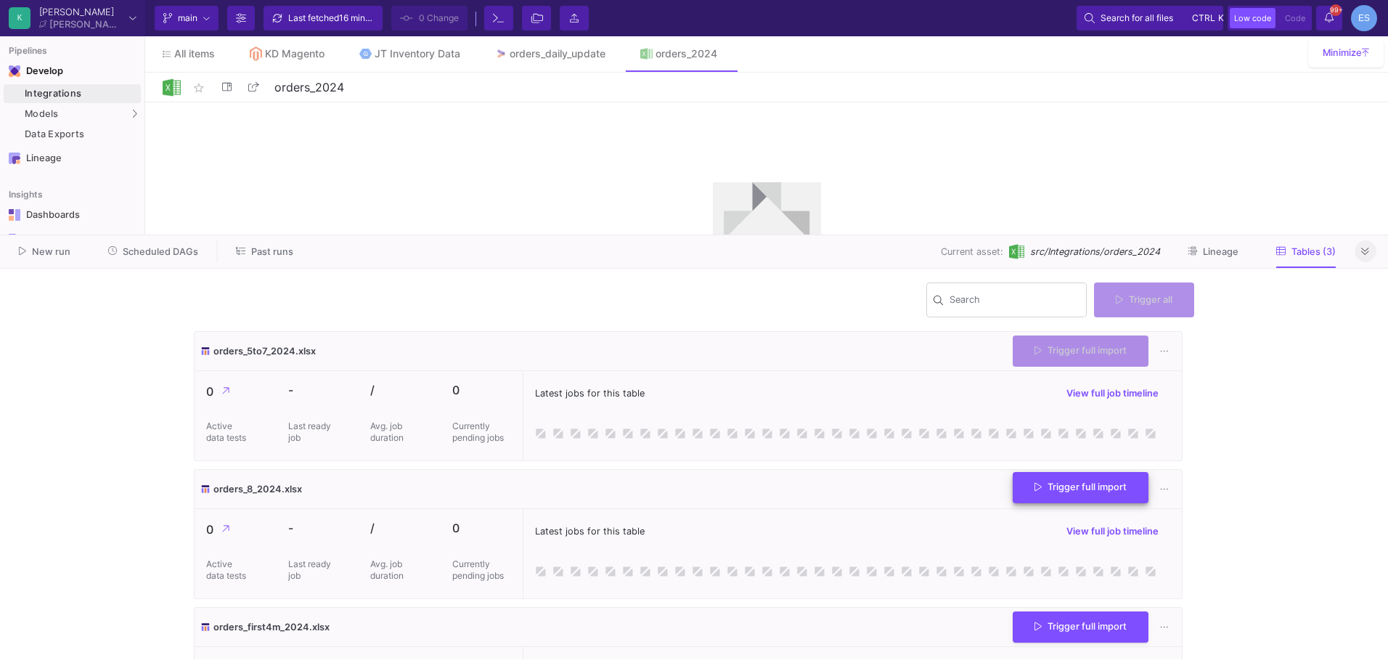
click at [1087, 476] on button "Trigger full import" at bounding box center [1081, 487] width 136 height 31
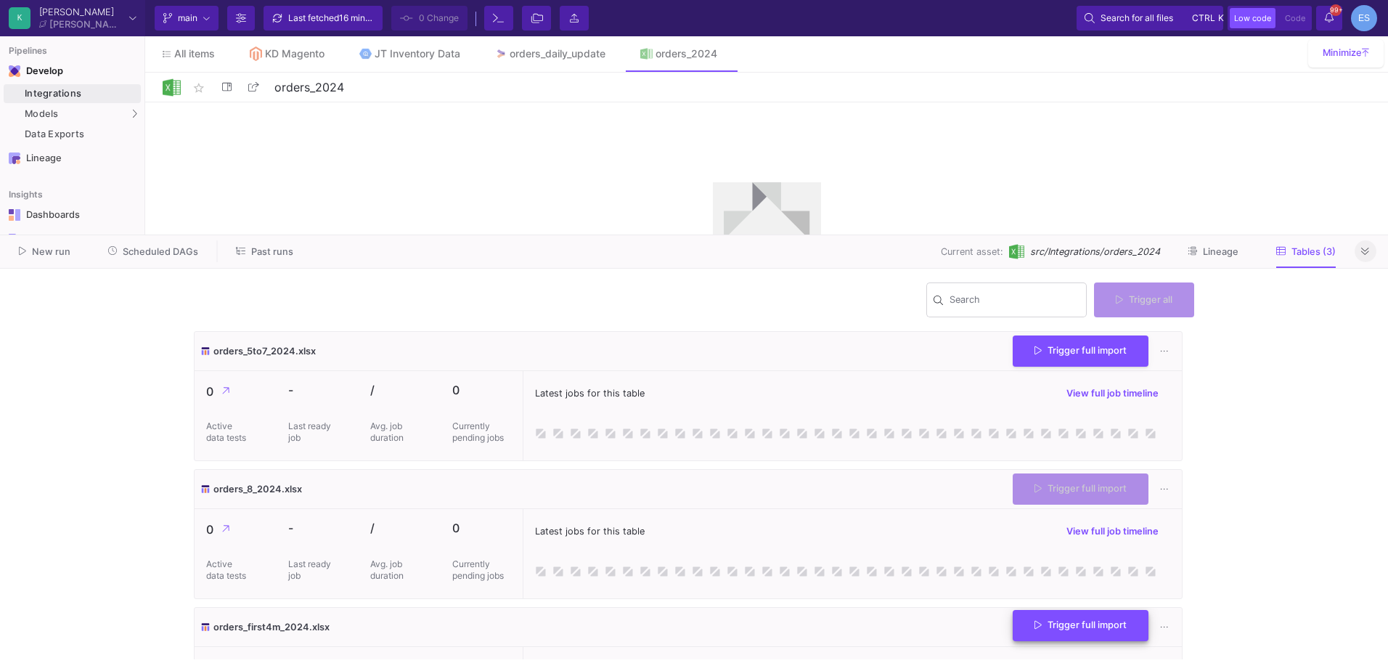
click at [1097, 616] on button "Trigger full import" at bounding box center [1081, 625] width 136 height 31
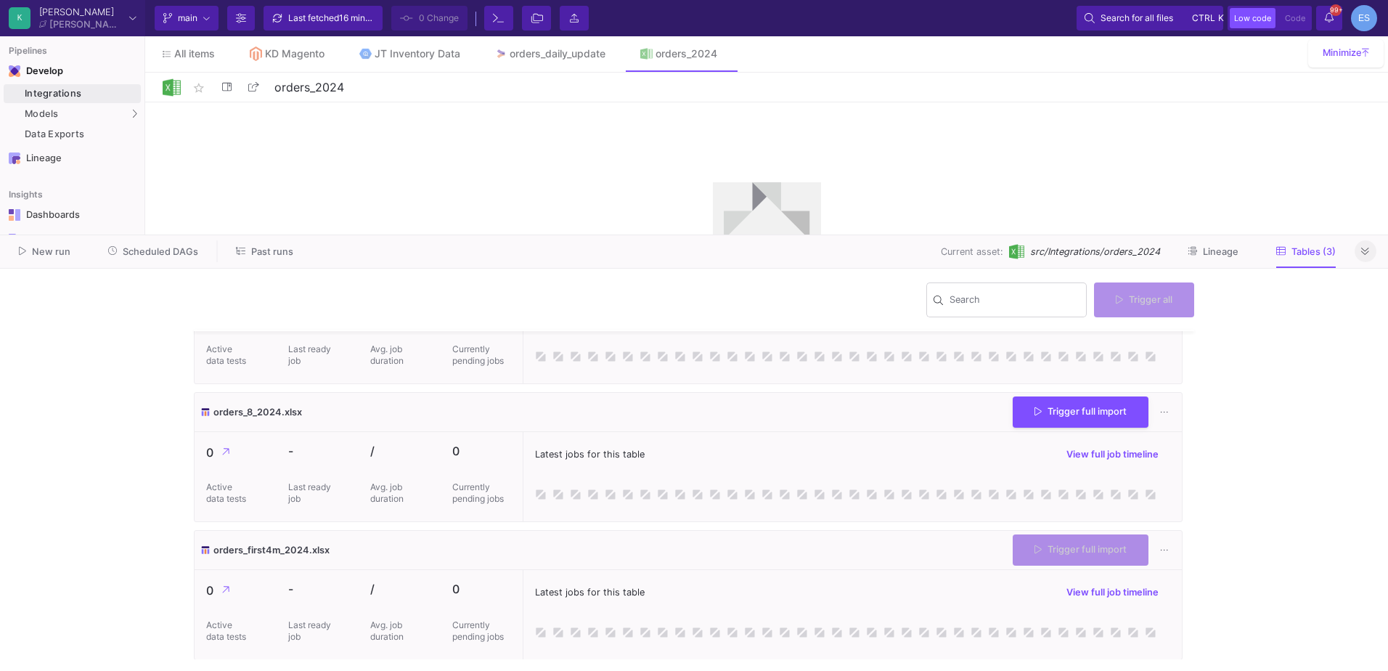
scroll to position [78, 0]
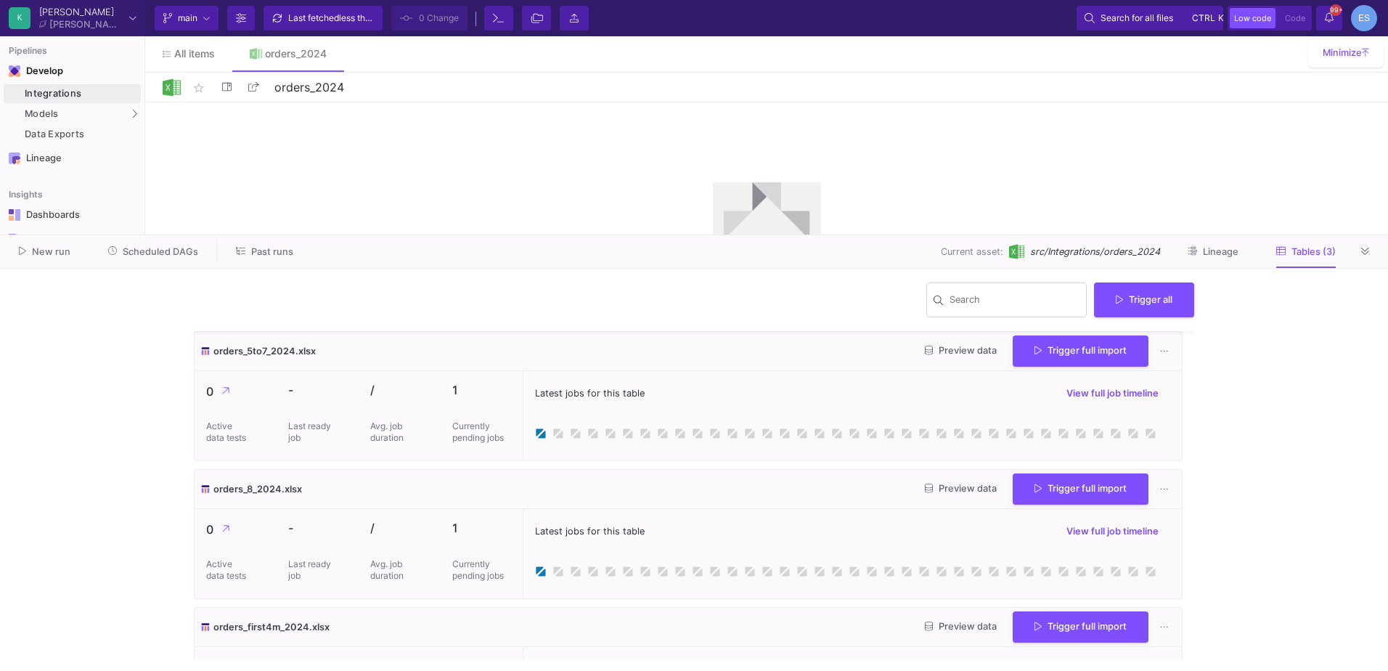
scroll to position [73, 0]
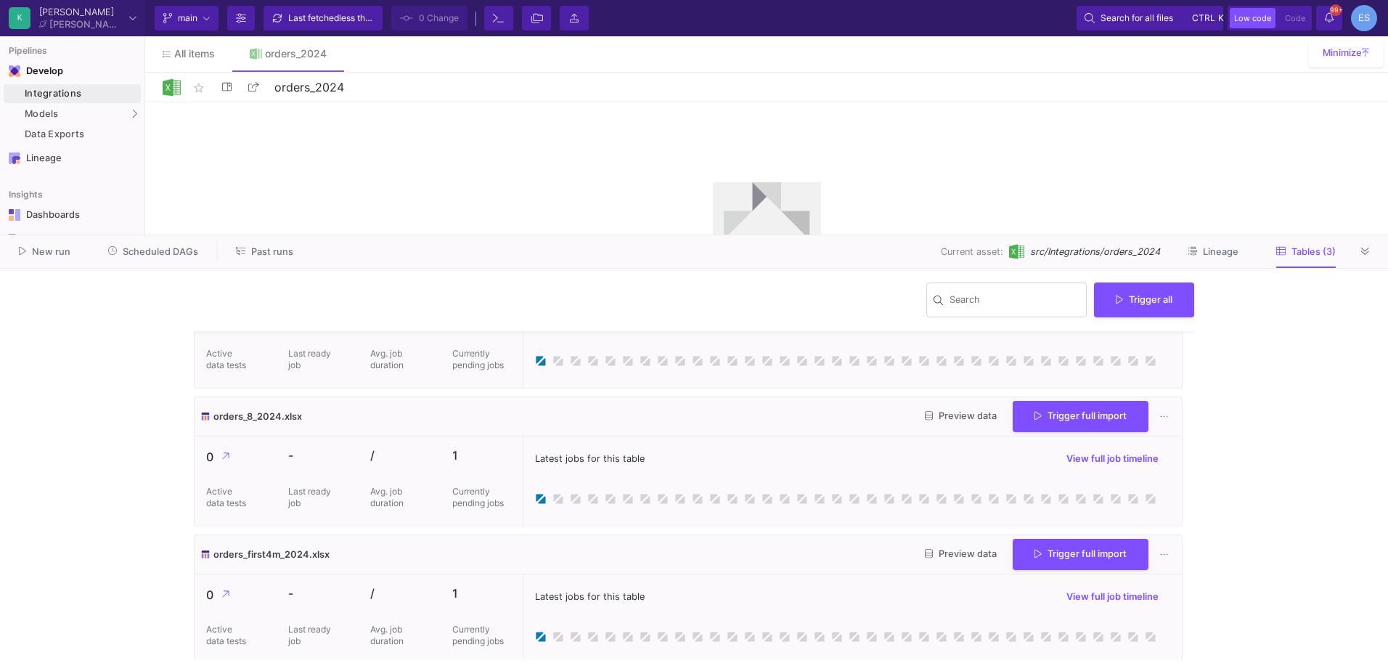
click at [1231, 571] on y42-wrapper "Search Trigger all orders_5to7_2024.xlsx Preview data Trigger full import 0 Act…" at bounding box center [694, 470] width 1388 height 402
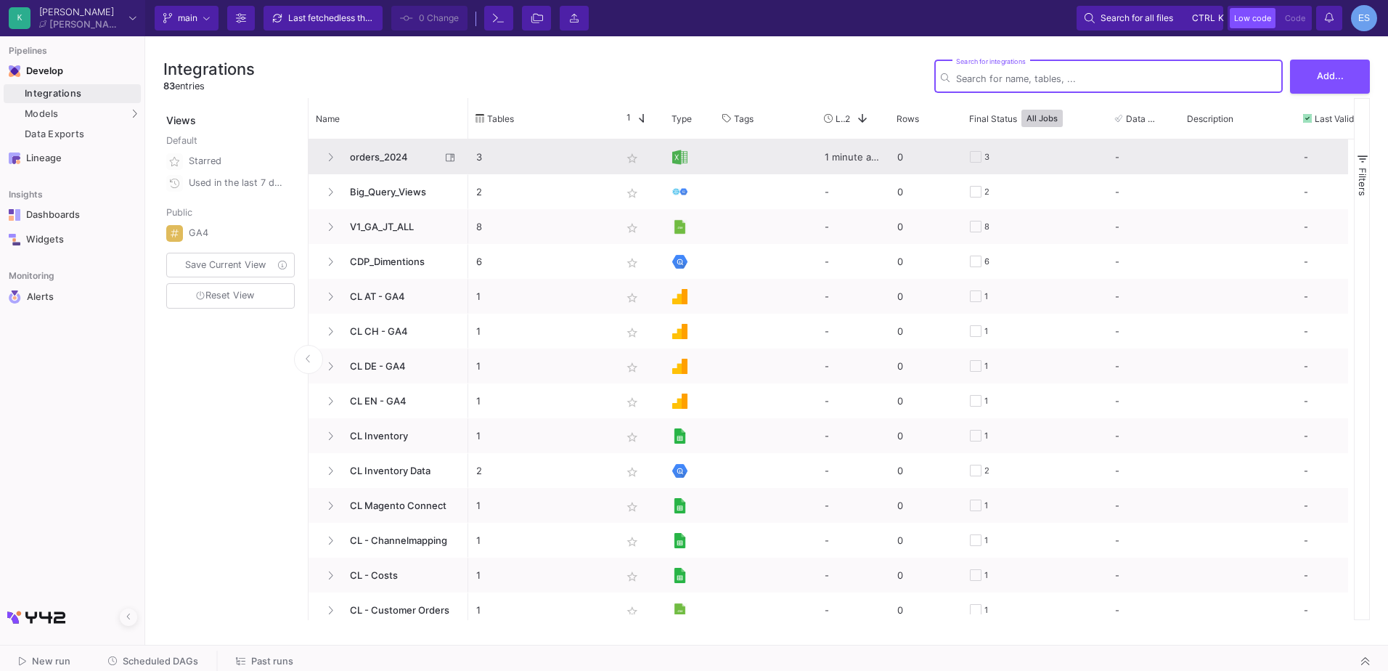
click at [404, 158] on span "orders_2024" at bounding box center [390, 157] width 99 height 34
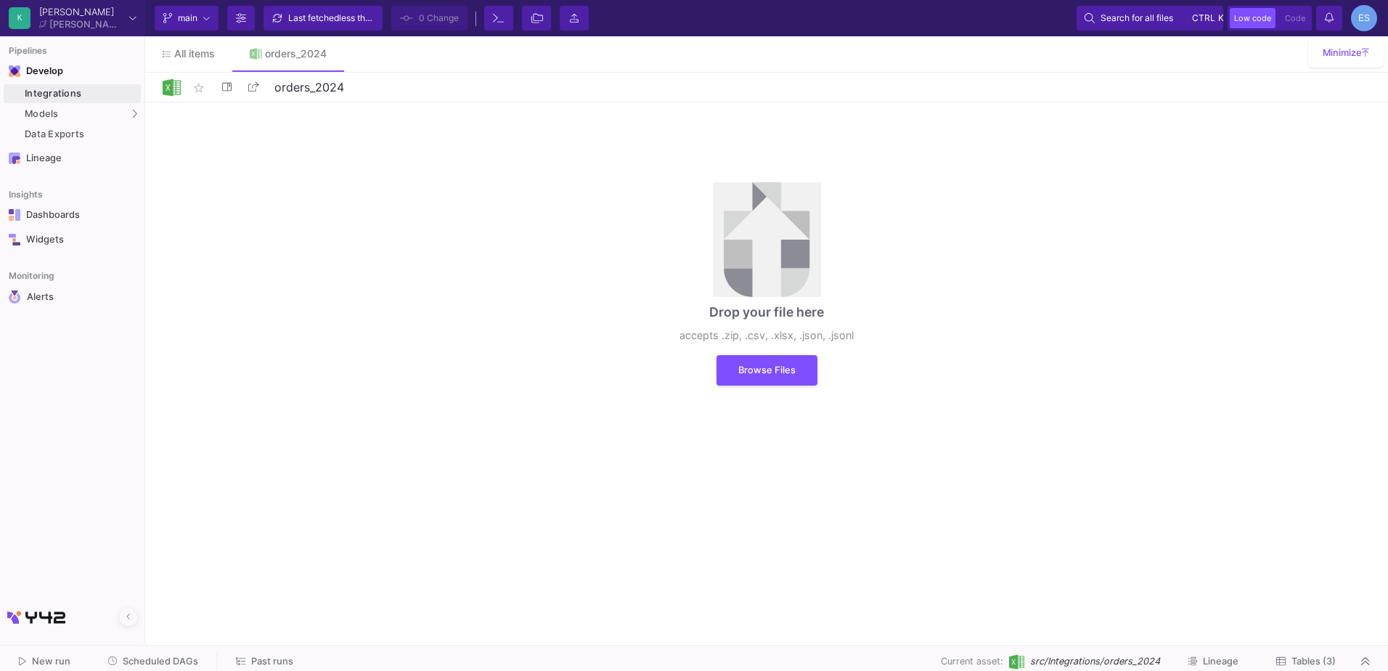
click at [1334, 670] on html "K Krueger Krueger Current branch main Branch Options Last fetched less than a m…" at bounding box center [694, 335] width 1388 height 671
click at [1334, 659] on span "Tables (3)" at bounding box center [1314, 661] width 44 height 11
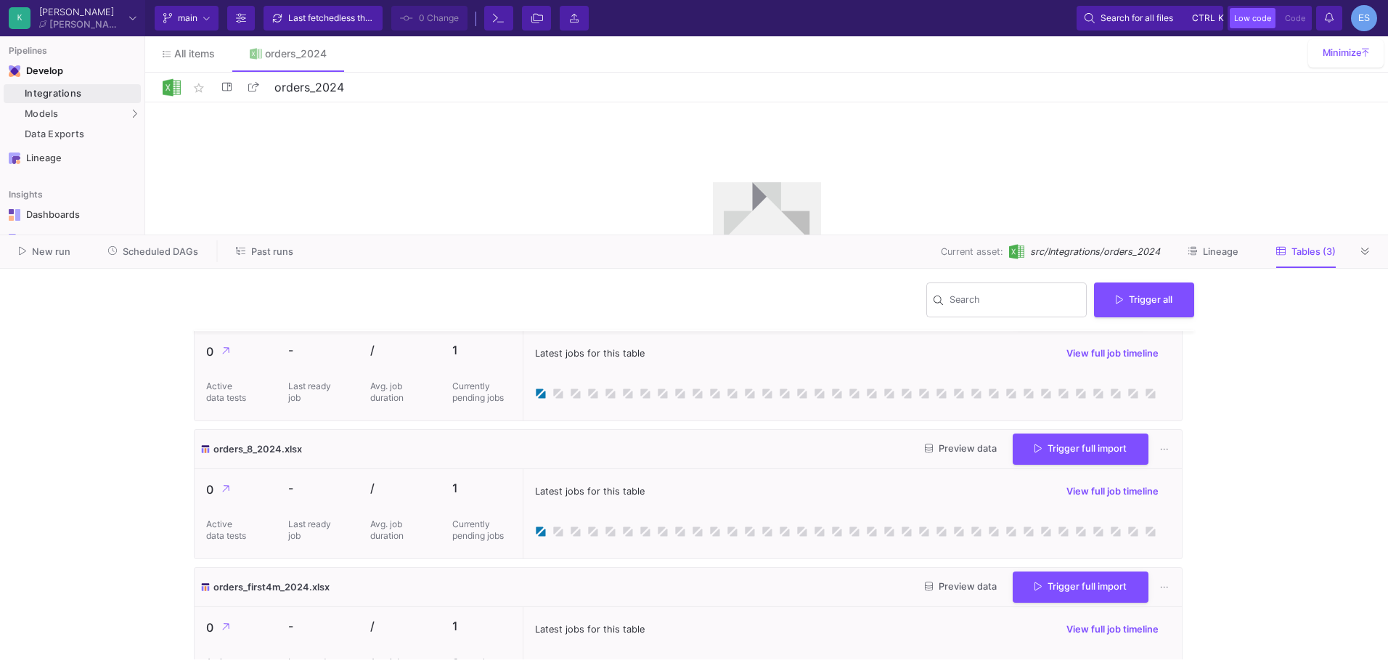
scroll to position [78, 0]
